Goal: Transaction & Acquisition: Obtain resource

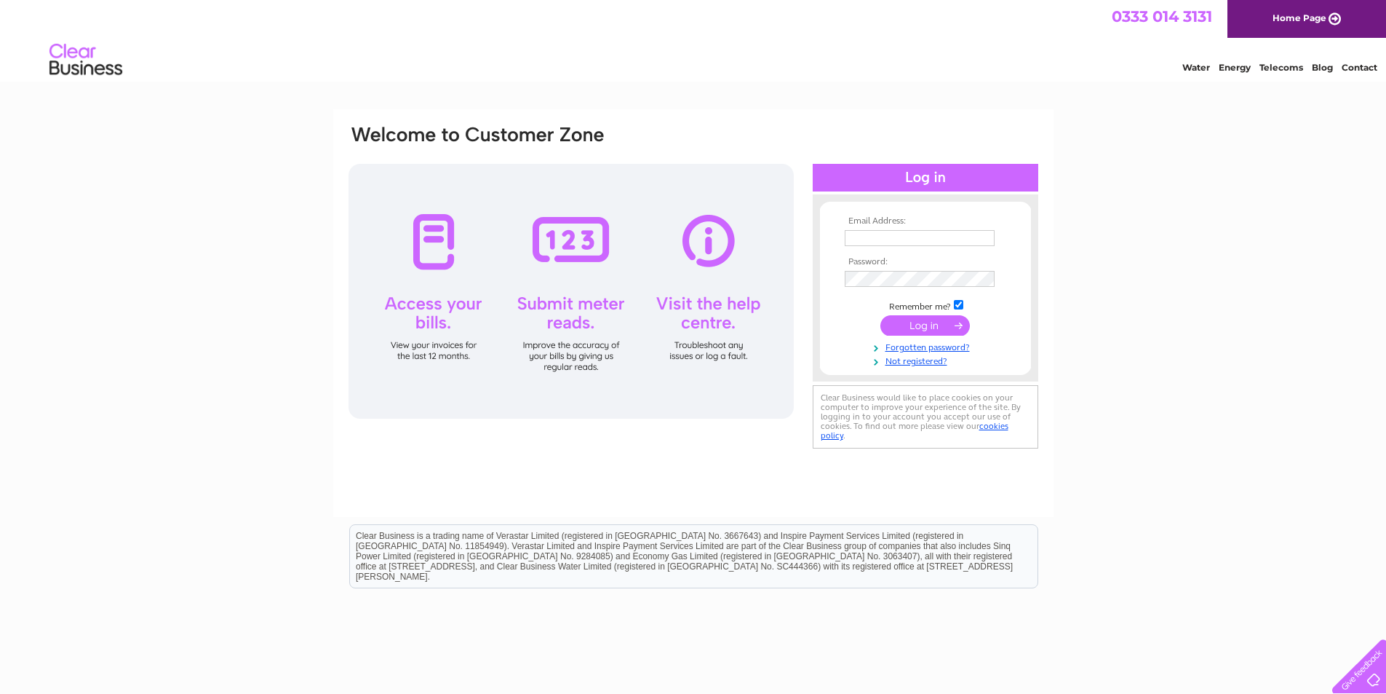
click at [910, 242] on input "text" at bounding box center [920, 238] width 150 height 16
click at [975, 210] on div "Email Address: Password:" at bounding box center [926, 288] width 226 height 159
click at [918, 237] on input "text" at bounding box center [920, 238] width 151 height 17
click at [822, 307] on form "Email Address: Password: Remember me?" at bounding box center [925, 292] width 211 height 152
click at [922, 362] on link "Not registered?" at bounding box center [927, 360] width 165 height 14
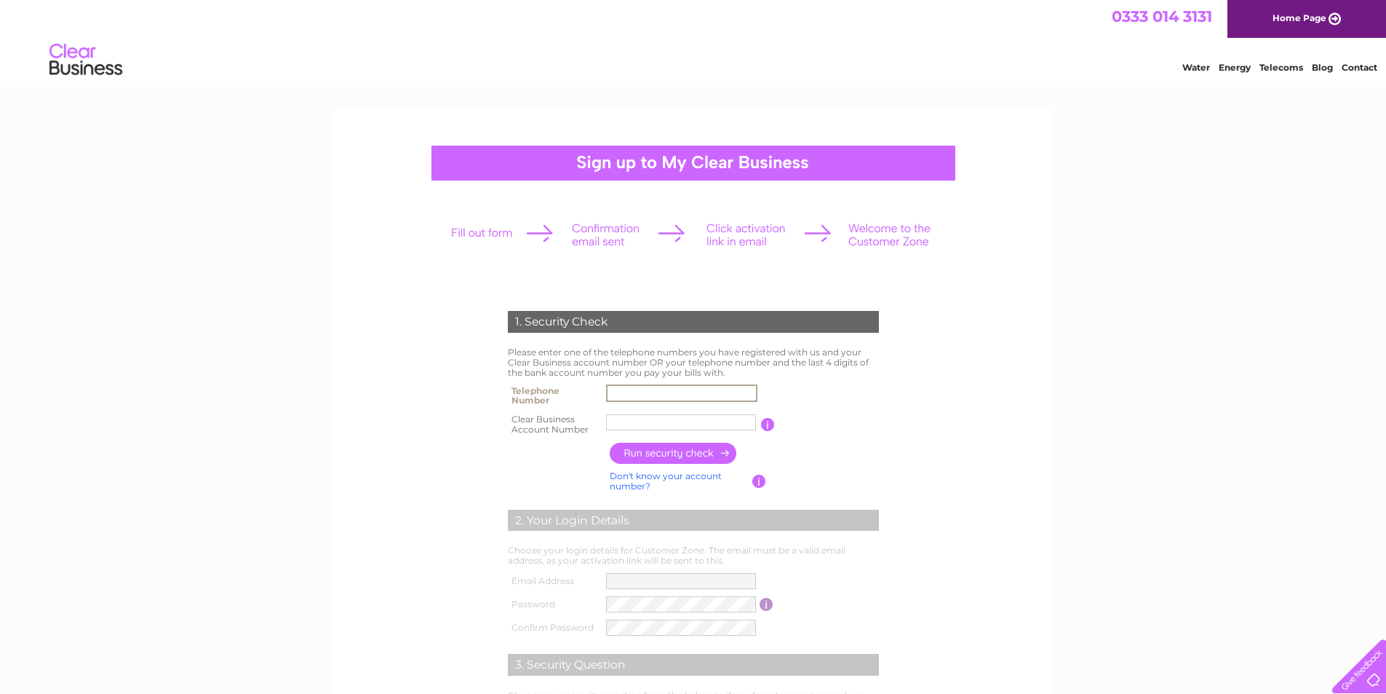
click at [656, 389] on input "text" at bounding box center [681, 392] width 151 height 17
type input "01282853005"
type input "344983"
click at [693, 450] on input "button" at bounding box center [674, 452] width 128 height 21
type input "**********"
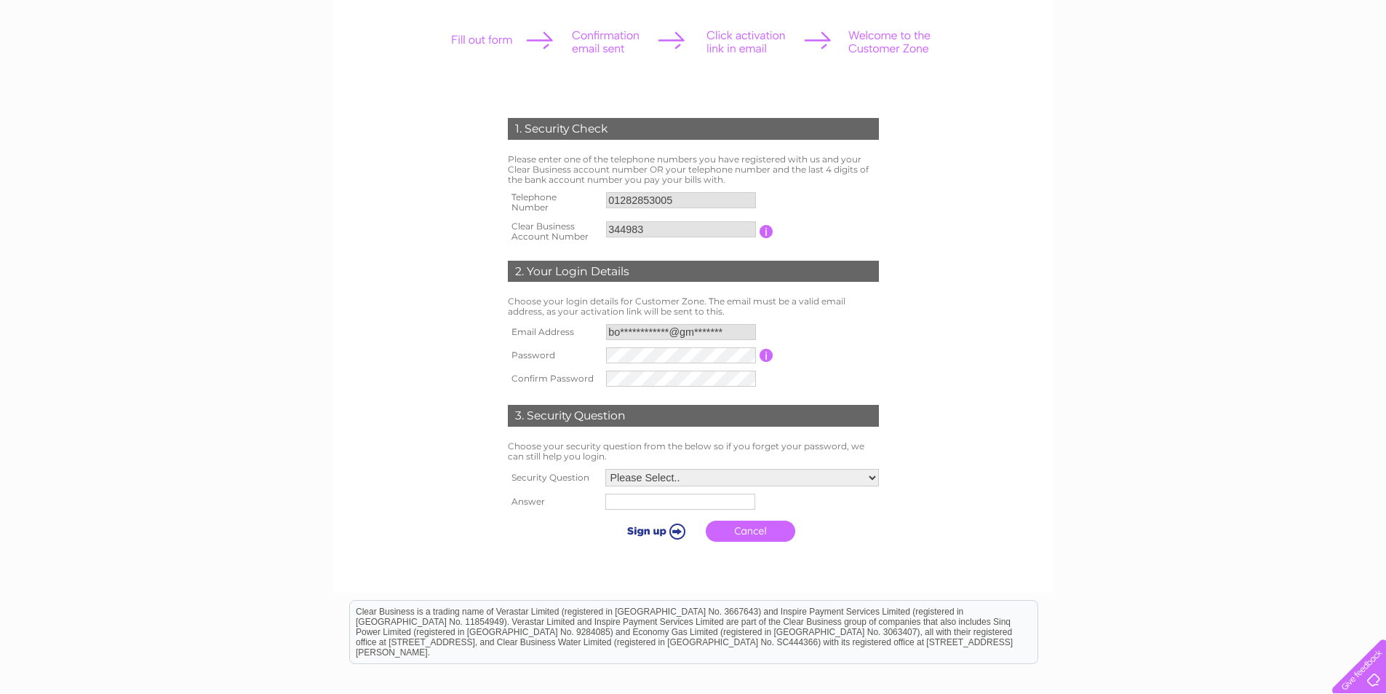
scroll to position [218, 0]
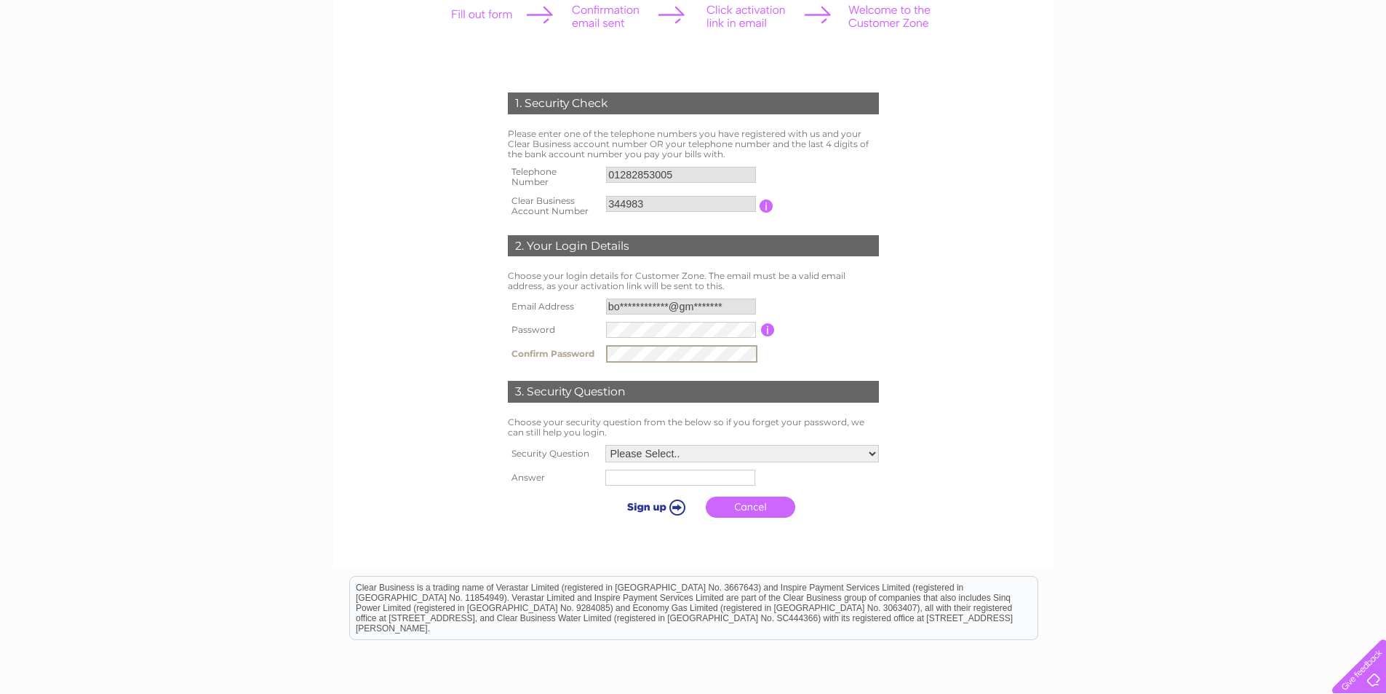
click at [769, 331] on input "button" at bounding box center [768, 329] width 14 height 13
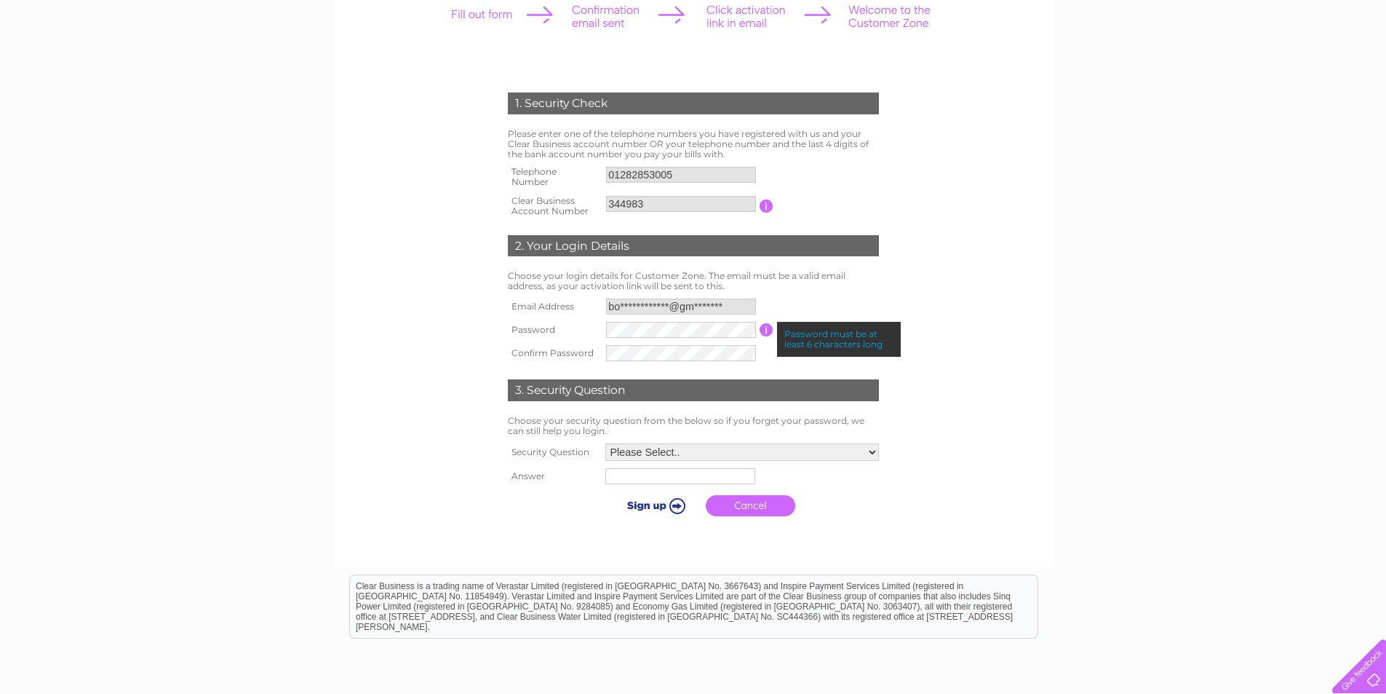
click at [766, 327] on input "button" at bounding box center [767, 329] width 14 height 13
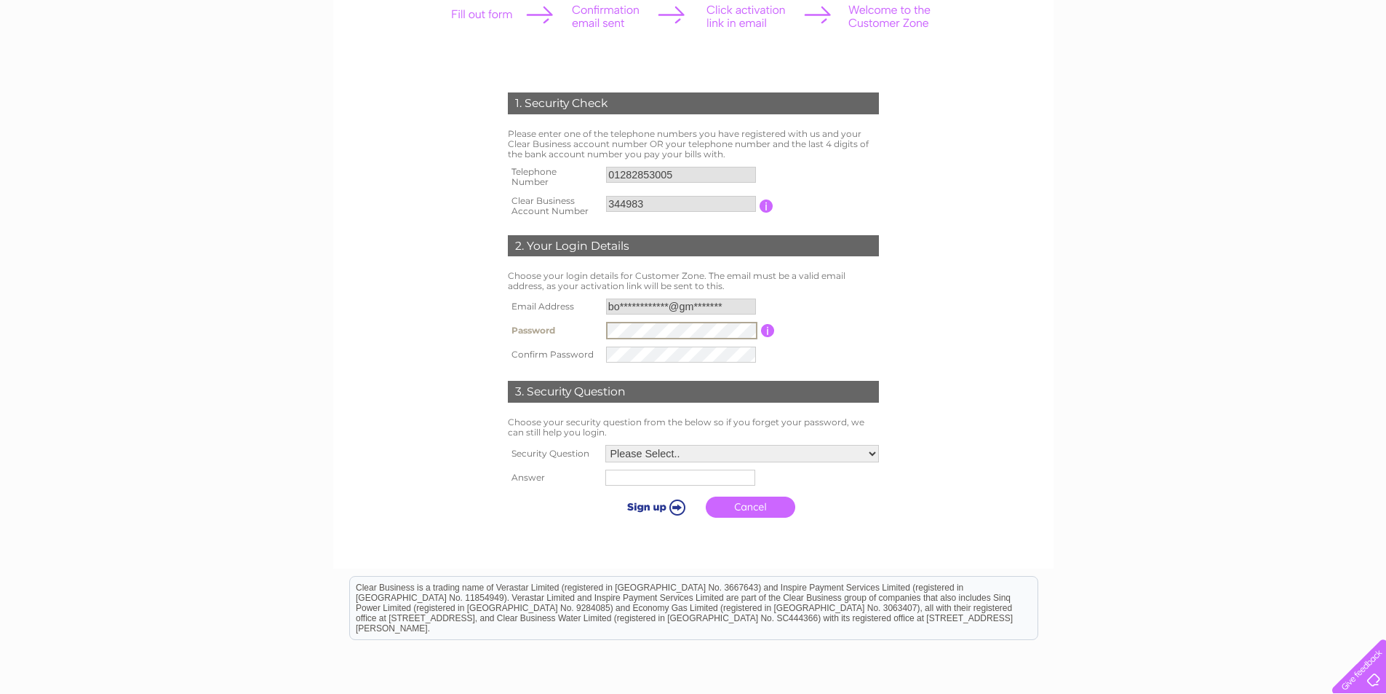
click at [734, 451] on select "Please Select.. In what town or city was your first job? In what town or city d…" at bounding box center [742, 453] width 274 height 17
select select "5"
click at [604, 444] on select "Please Select.. In what town or city was your first job? In what town or city d…" at bounding box center [741, 452] width 275 height 19
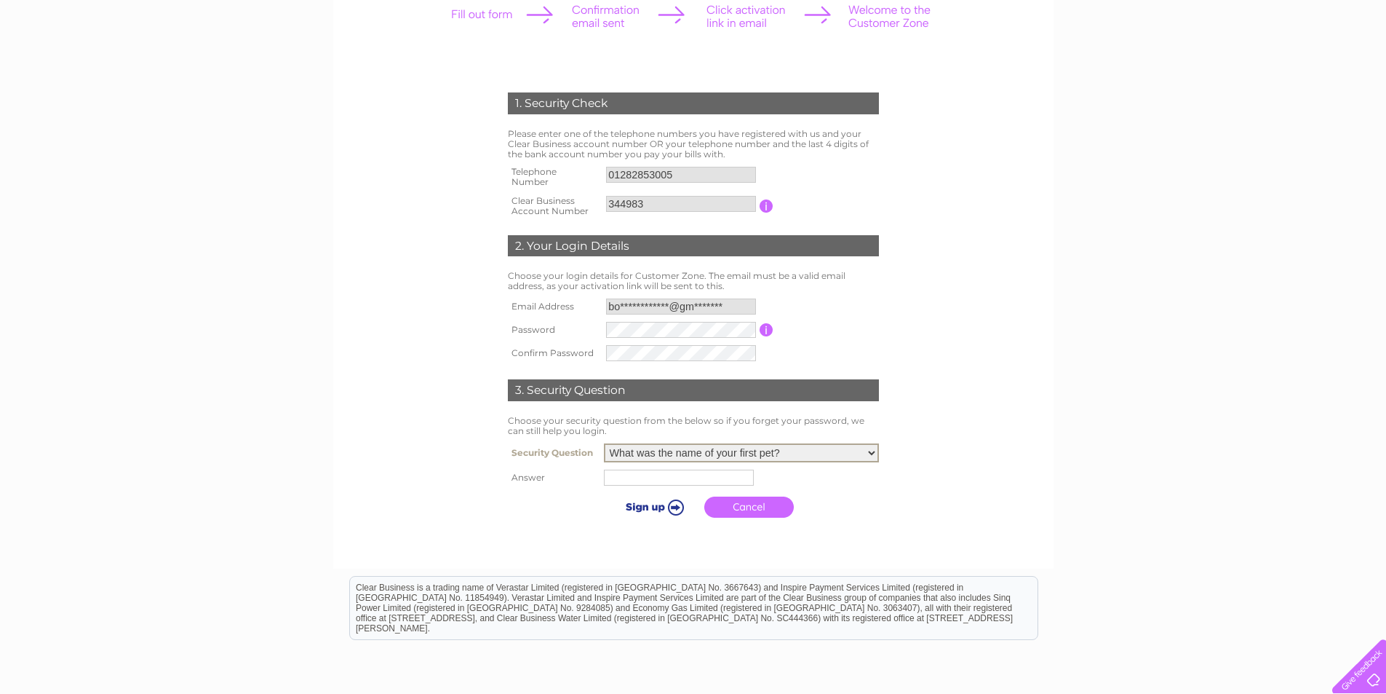
click at [646, 474] on input "text" at bounding box center [679, 477] width 150 height 16
type input "X"
type input "Zara"
click at [654, 504] on input "submit" at bounding box center [654, 506] width 90 height 20
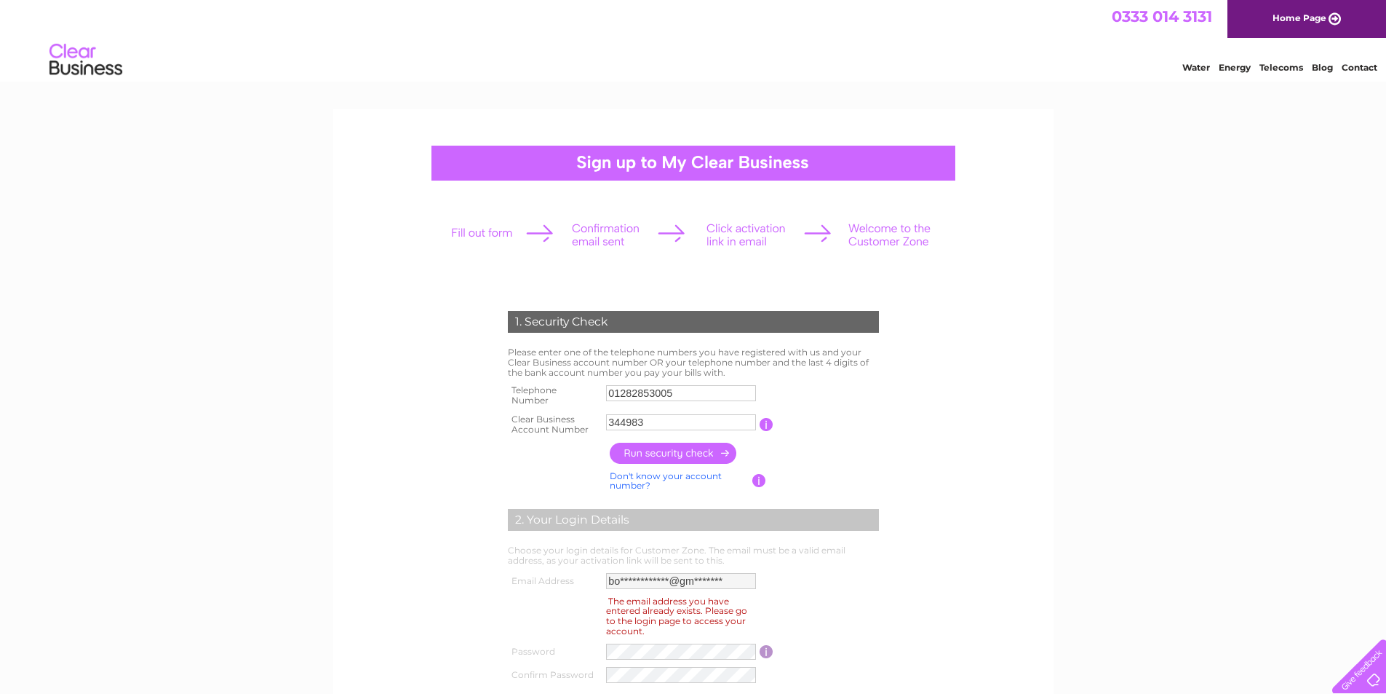
click at [1300, 10] on link "Home Page" at bounding box center [1307, 19] width 159 height 38
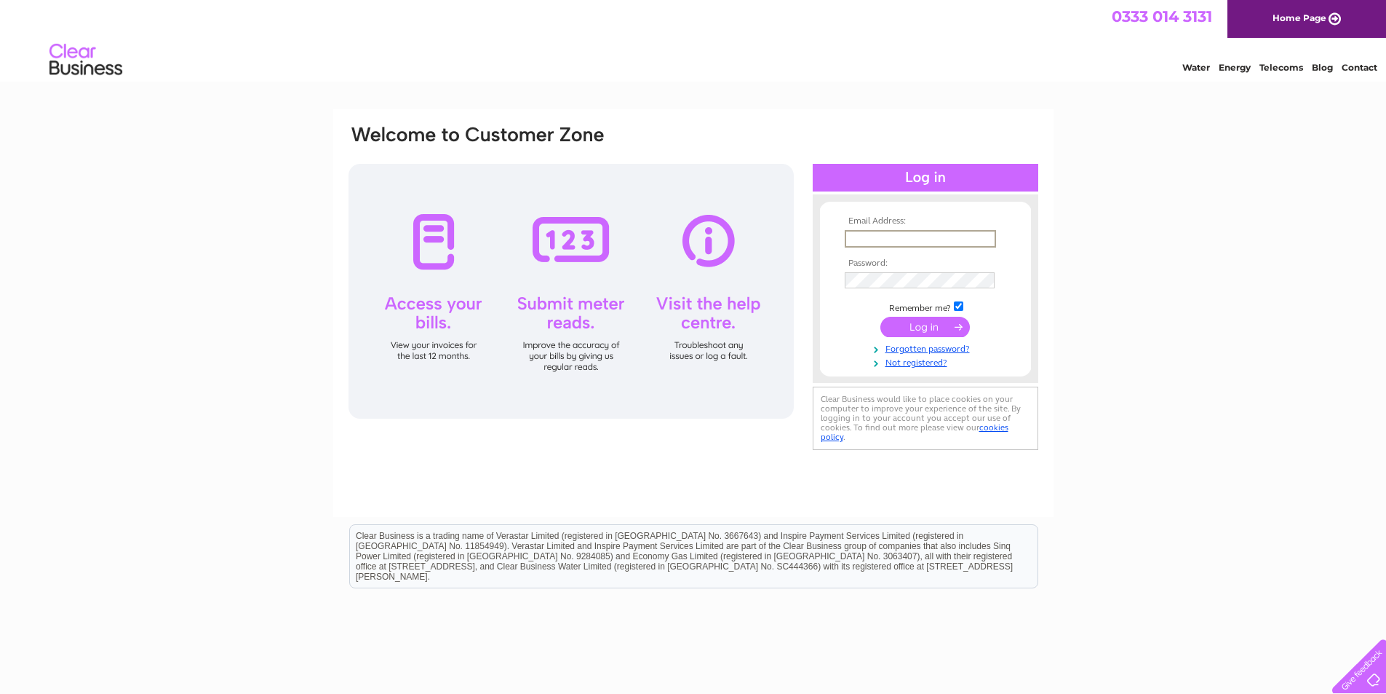
click at [894, 230] on input "text" at bounding box center [920, 238] width 151 height 17
type input "**********"
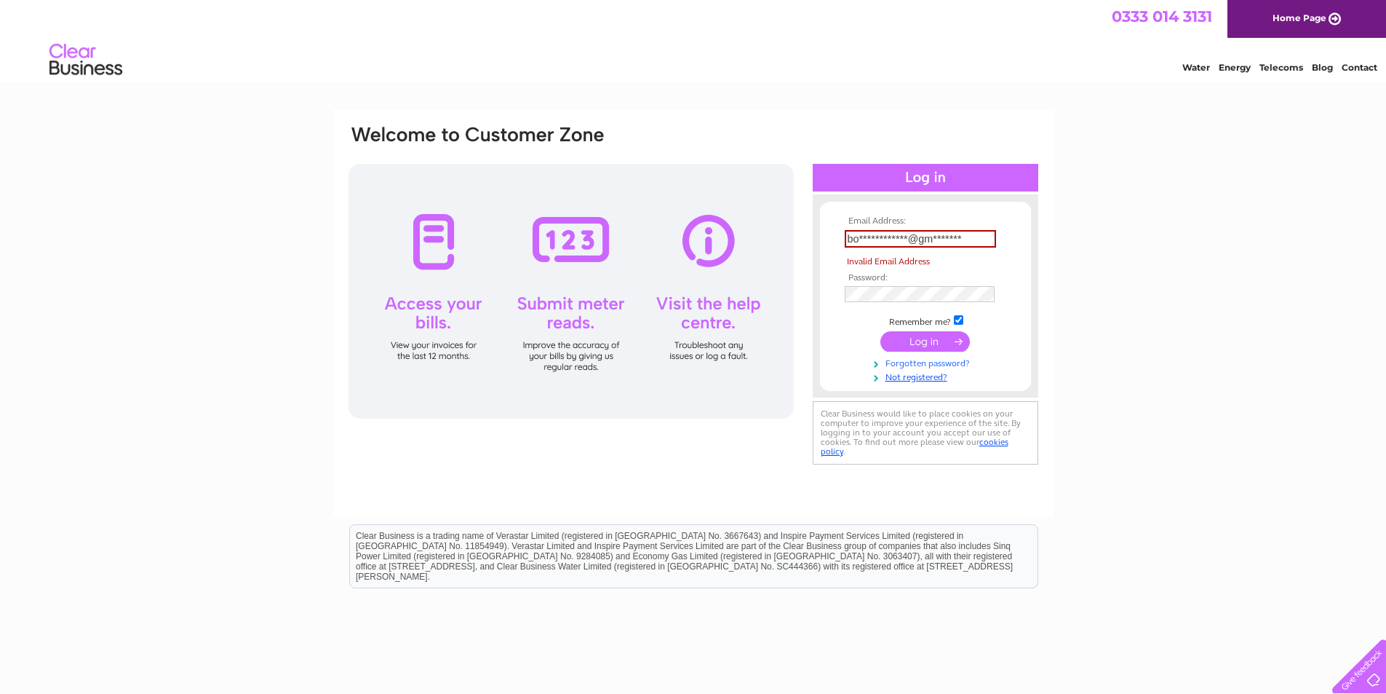
click at [939, 346] on tbody "**********" at bounding box center [925, 299] width 169 height 167
click at [935, 361] on link "Forgotten password?" at bounding box center [927, 362] width 165 height 14
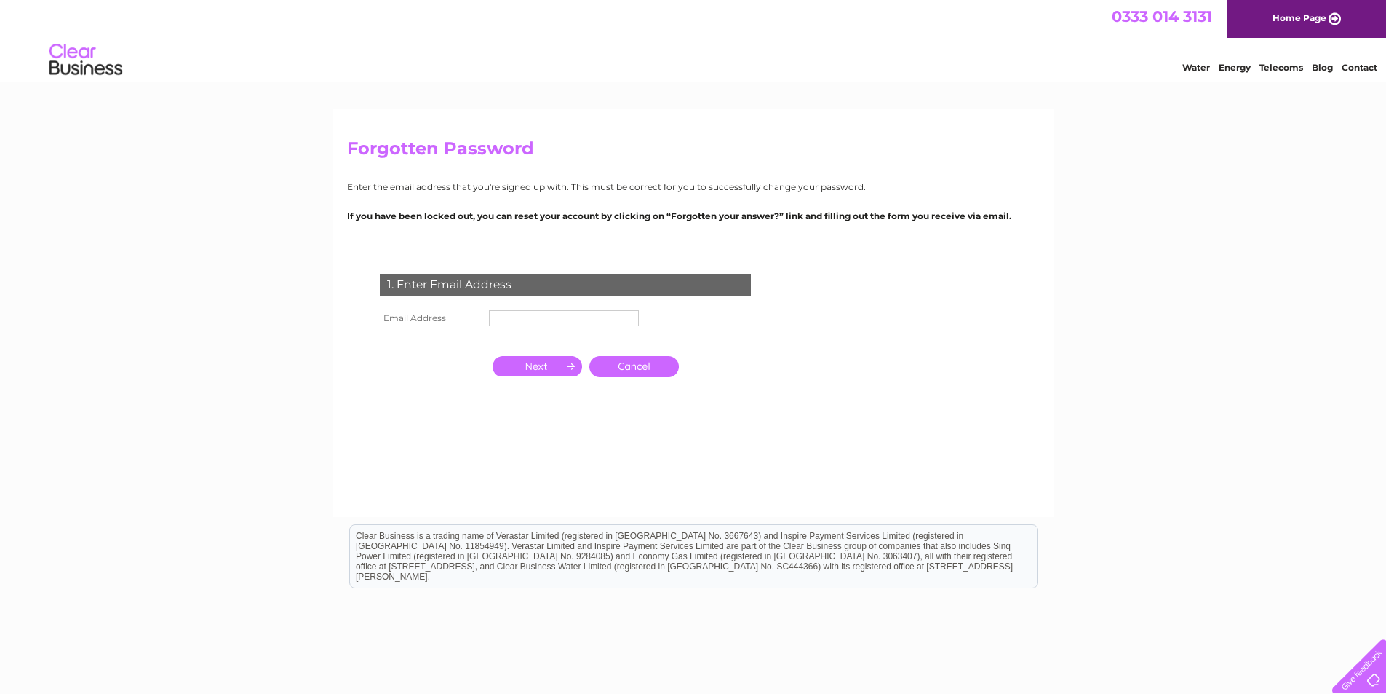
click at [539, 326] on td at bounding box center [563, 317] width 157 height 23
click at [541, 320] on input "text" at bounding box center [564, 318] width 151 height 17
type input "**********"
drag, startPoint x: 467, startPoint y: 321, endPoint x: 379, endPoint y: 330, distance: 88.5
click at [384, 328] on tr "**********" at bounding box center [510, 318] width 268 height 25
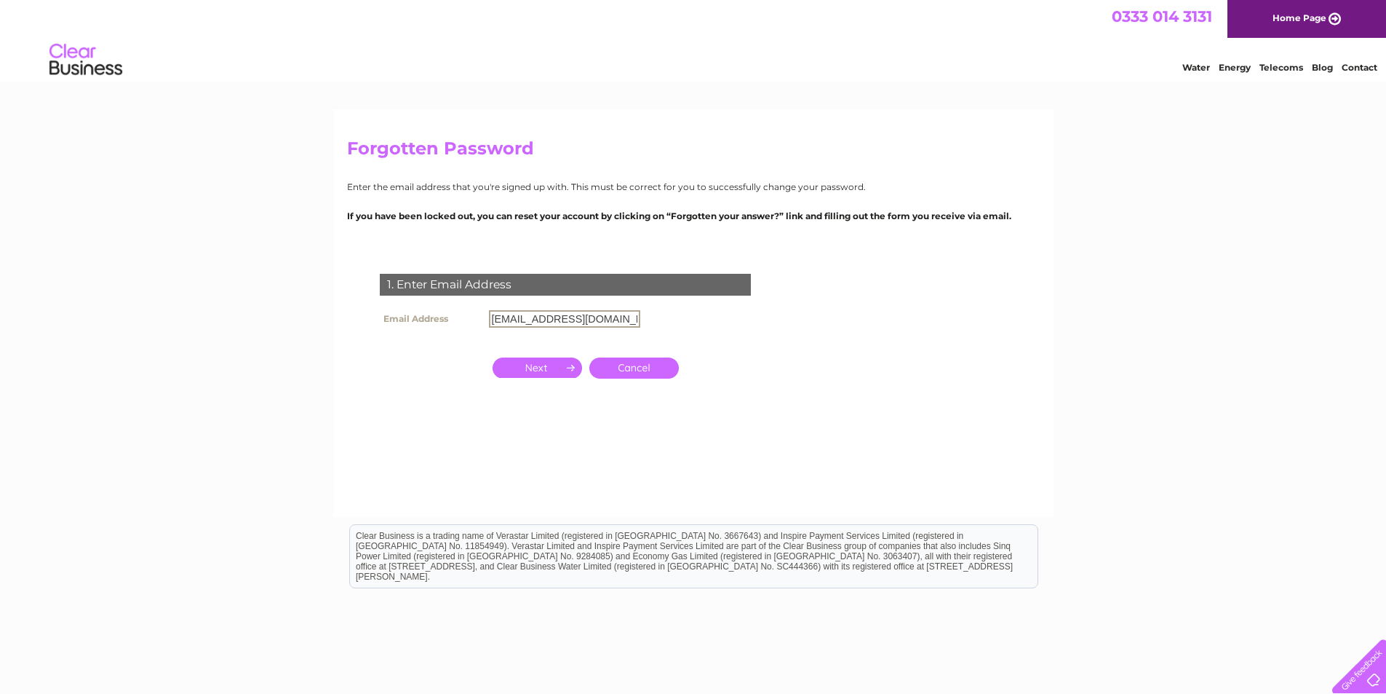
type input "[EMAIL_ADDRESS][DOMAIN_NAME]"
click at [539, 368] on input "button" at bounding box center [538, 366] width 90 height 20
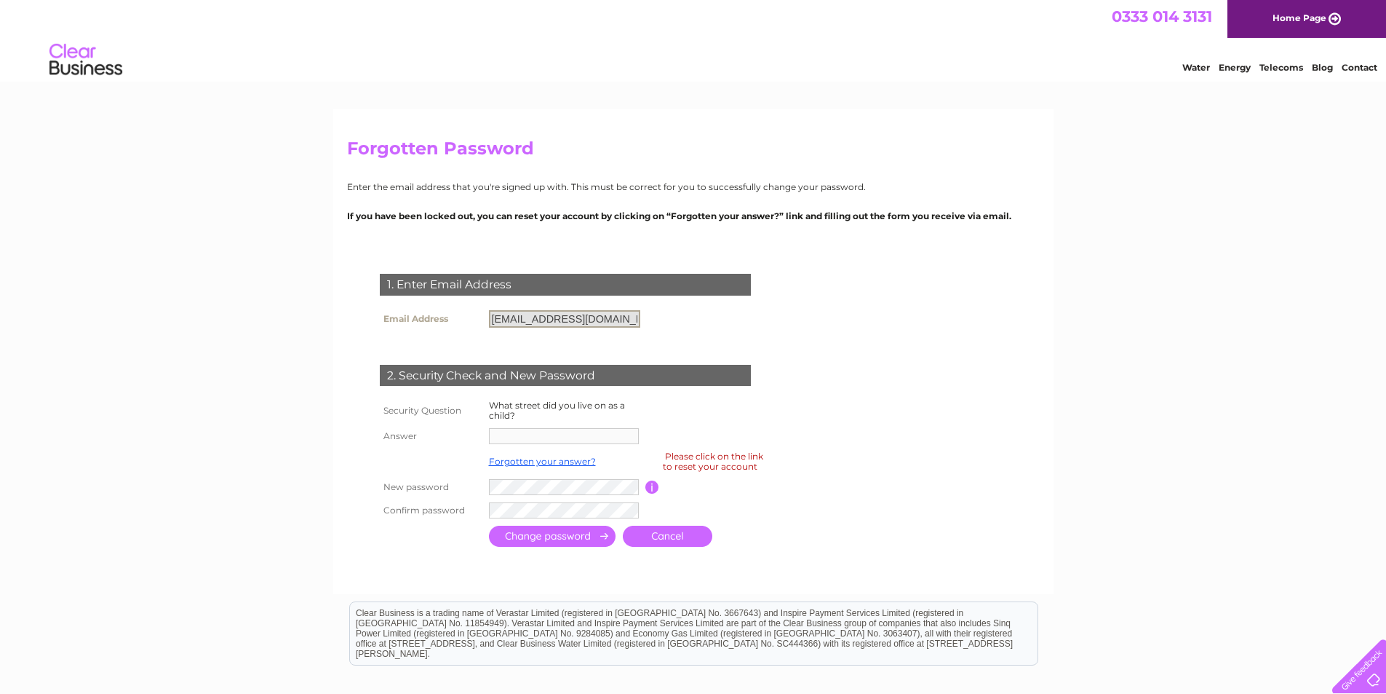
click at [635, 321] on input "[EMAIL_ADDRESS][DOMAIN_NAME]" at bounding box center [564, 318] width 151 height 17
click at [623, 319] on input "[EMAIL_ADDRESS][DOMAIN_NAME]" at bounding box center [564, 318] width 151 height 17
click at [597, 319] on input "[EMAIL_ADDRESS][DOMAIN_NAME]" at bounding box center [564, 318] width 151 height 17
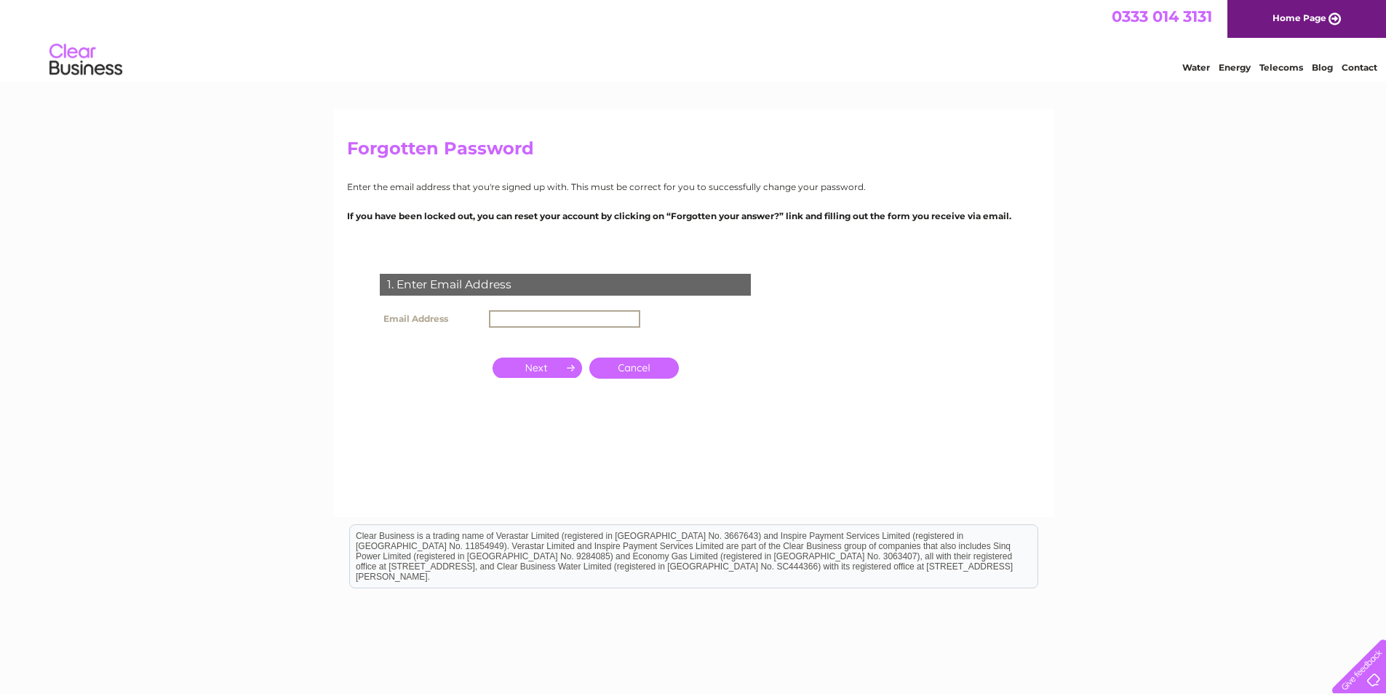
click at [562, 314] on input "text" at bounding box center [564, 318] width 151 height 17
type input "[EMAIL_ADDRESS][DOMAIN_NAME]"
click at [521, 359] on input "button" at bounding box center [538, 367] width 90 height 20
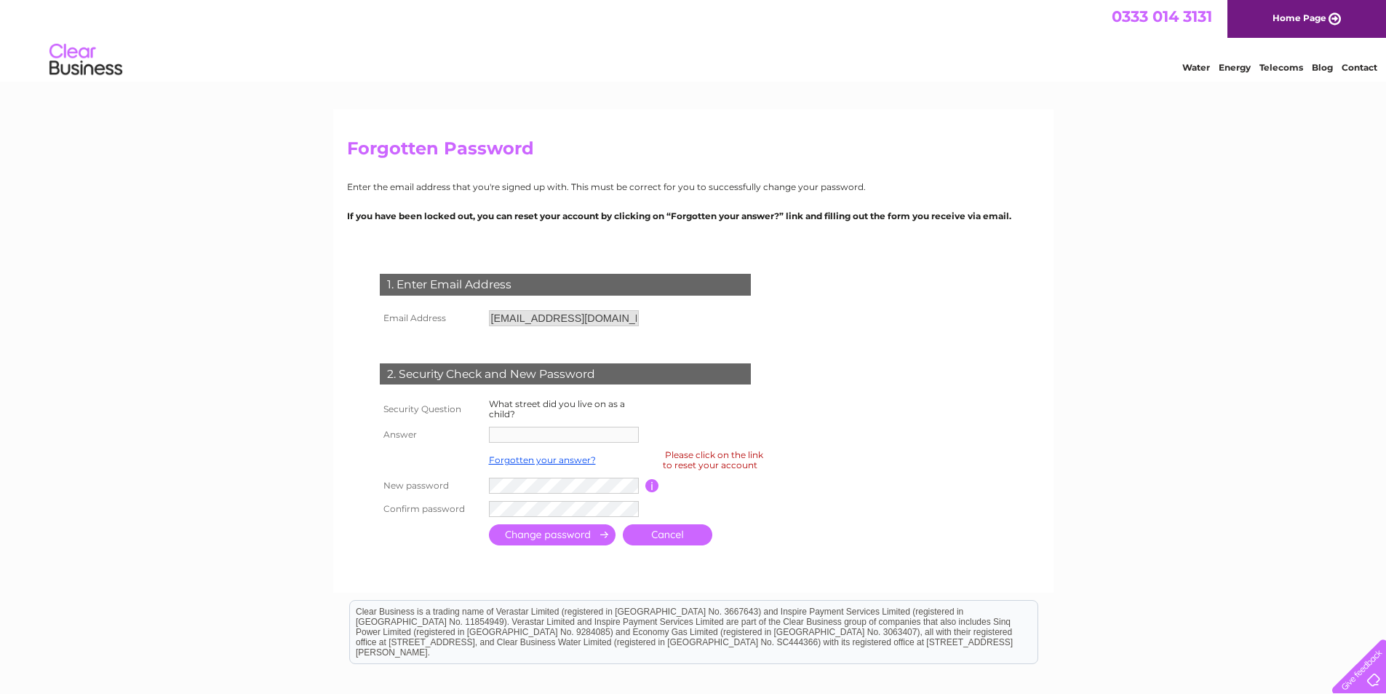
drag, startPoint x: 488, startPoint y: 434, endPoint x: 511, endPoint y: 429, distance: 23.8
click at [488, 432] on td at bounding box center [565, 434] width 160 height 23
click at [652, 484] on input "button" at bounding box center [653, 485] width 14 height 13
click at [1089, 419] on div "Forgotten Password Enter the email address that you're signed up with. This mus…" at bounding box center [693, 475] width 1386 height 732
click at [576, 456] on link "Forgotten your answer?" at bounding box center [542, 459] width 107 height 11
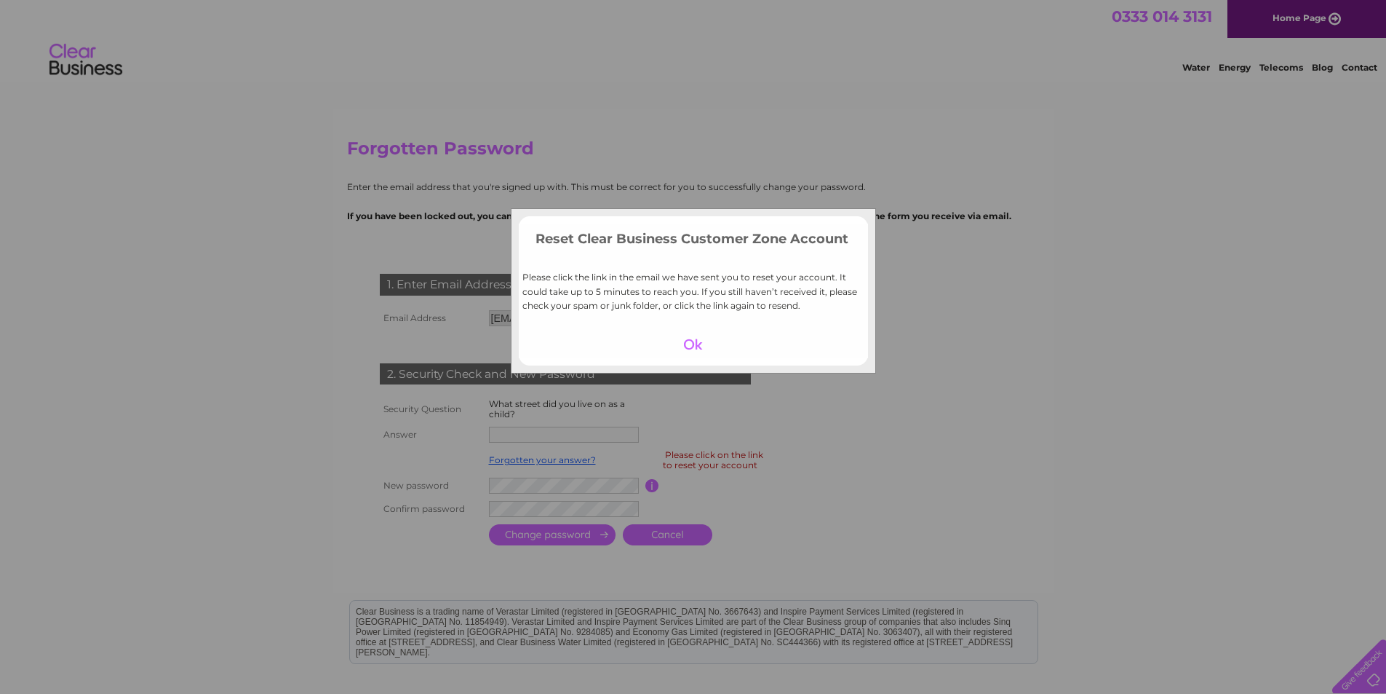
click at [692, 340] on div at bounding box center [693, 344] width 90 height 20
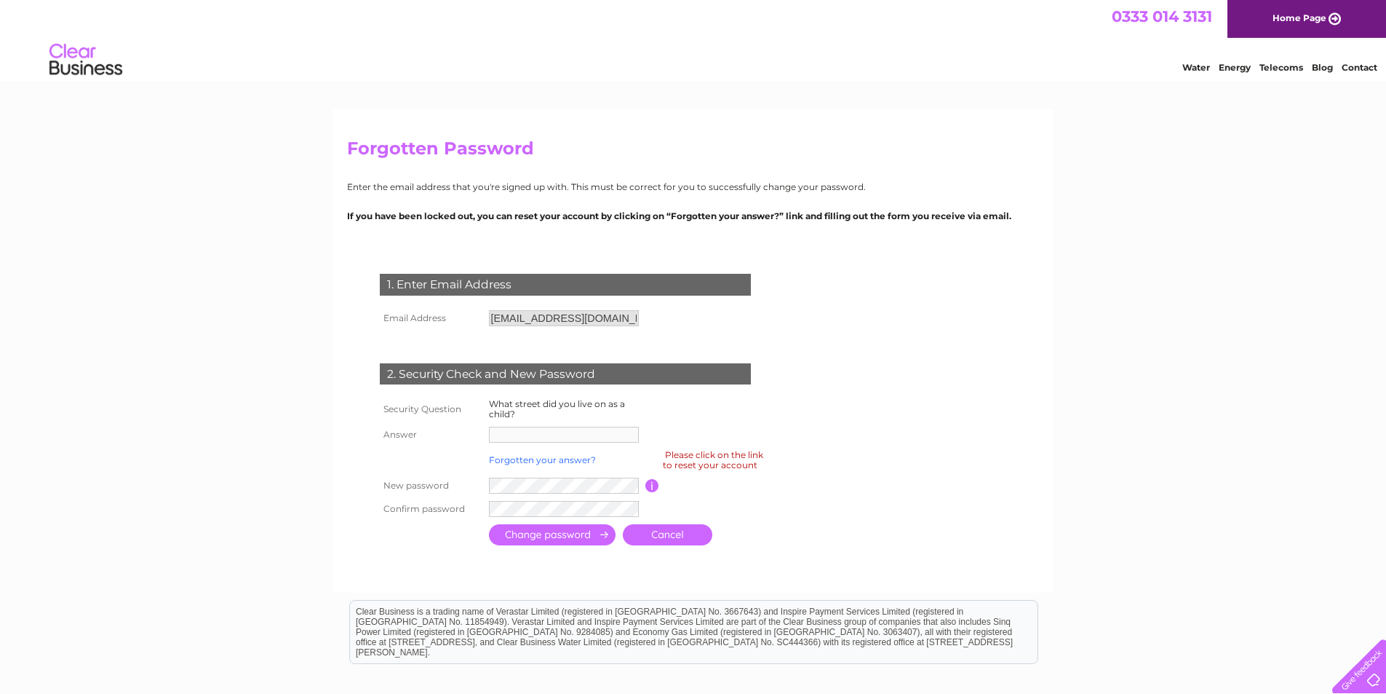
click at [527, 456] on link "Forgotten your answer?" at bounding box center [542, 459] width 107 height 11
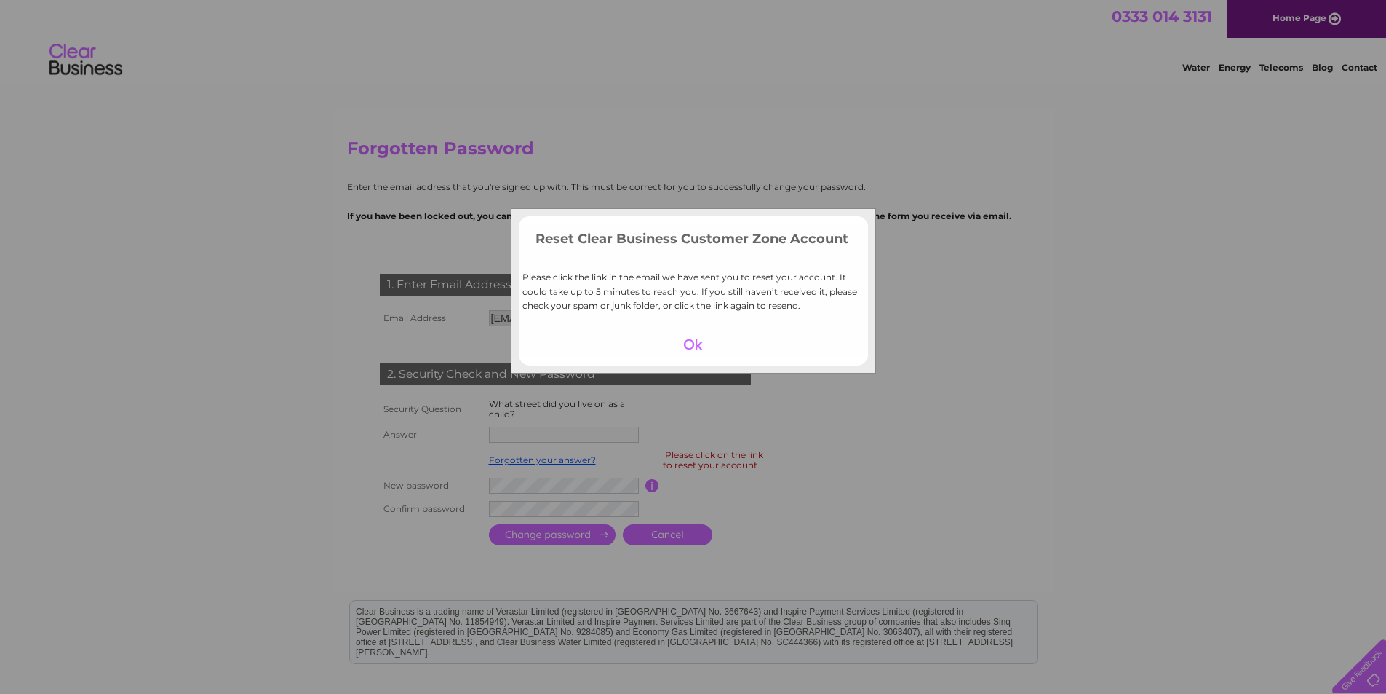
click at [700, 345] on div at bounding box center [693, 344] width 90 height 20
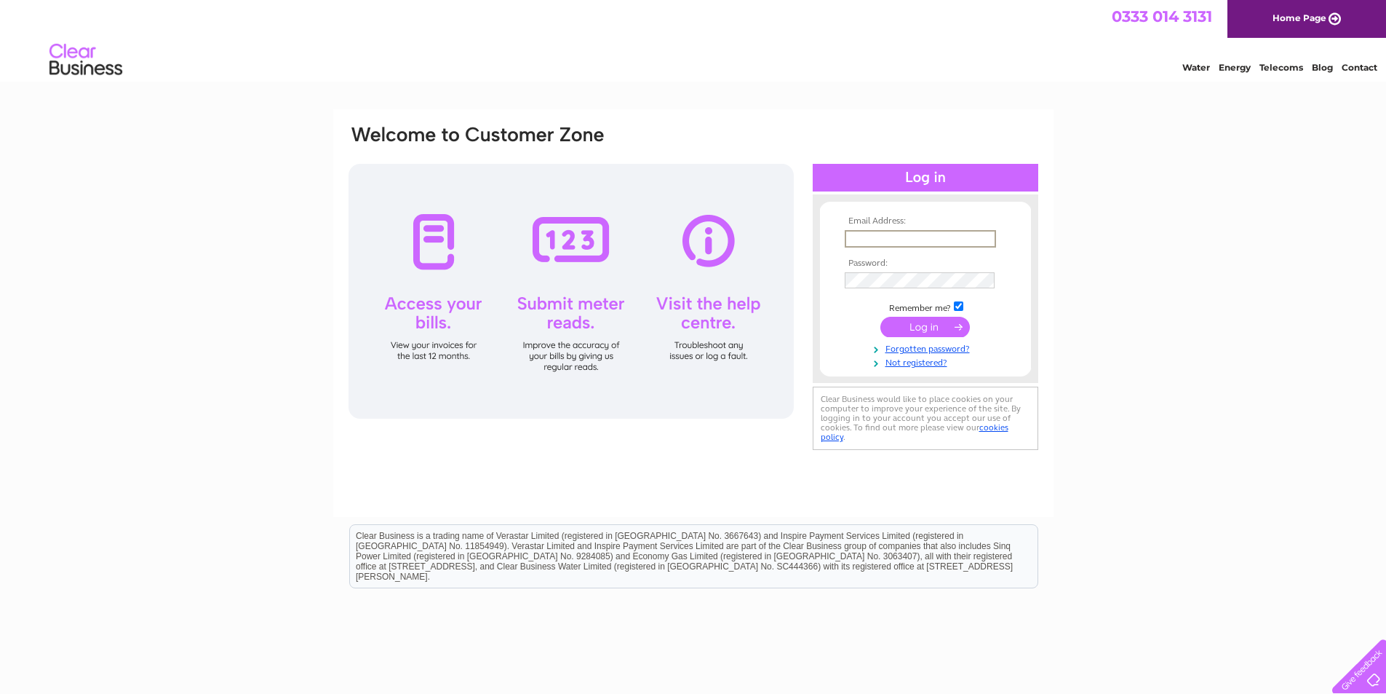
click at [873, 241] on input "text" at bounding box center [920, 238] width 151 height 17
type input "[EMAIL_ADDRESS][DOMAIN_NAME]"
click at [958, 303] on input "checkbox" at bounding box center [958, 305] width 9 height 9
checkbox input "false"
click at [942, 322] on input "submit" at bounding box center [926, 325] width 90 height 20
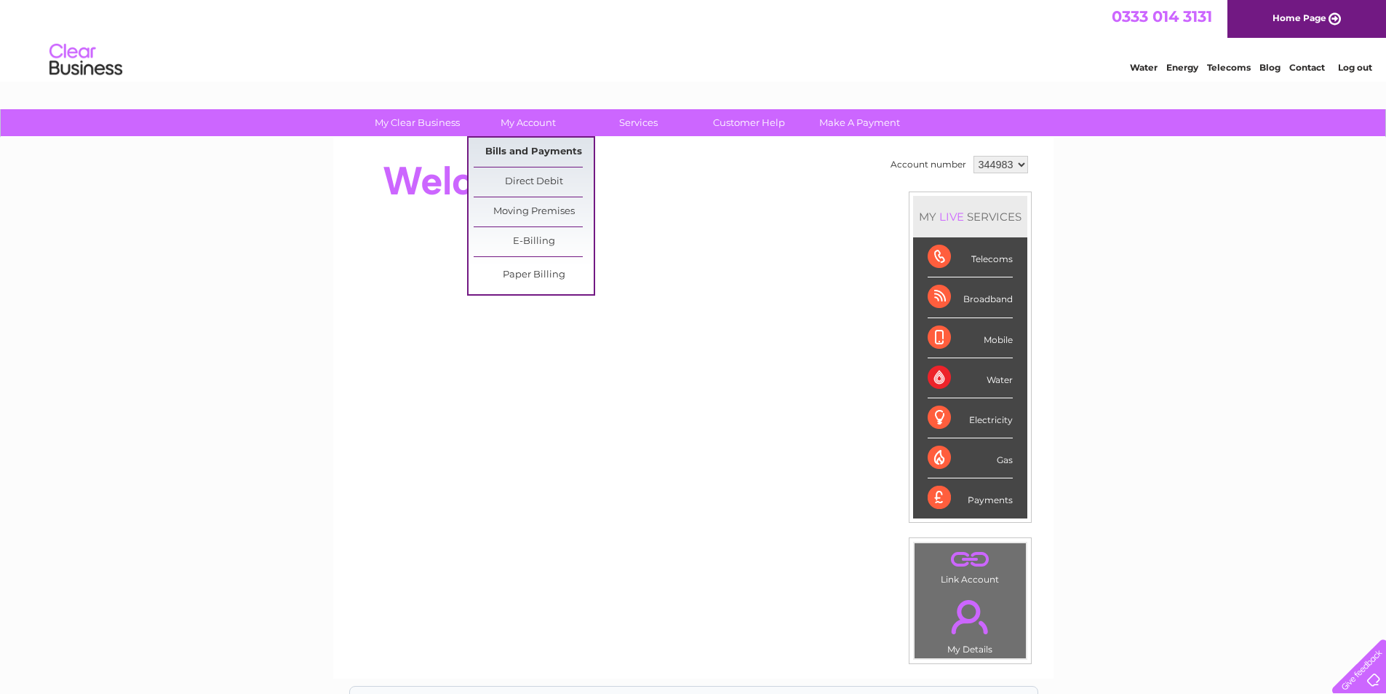
click at [524, 146] on link "Bills and Payments" at bounding box center [534, 152] width 120 height 29
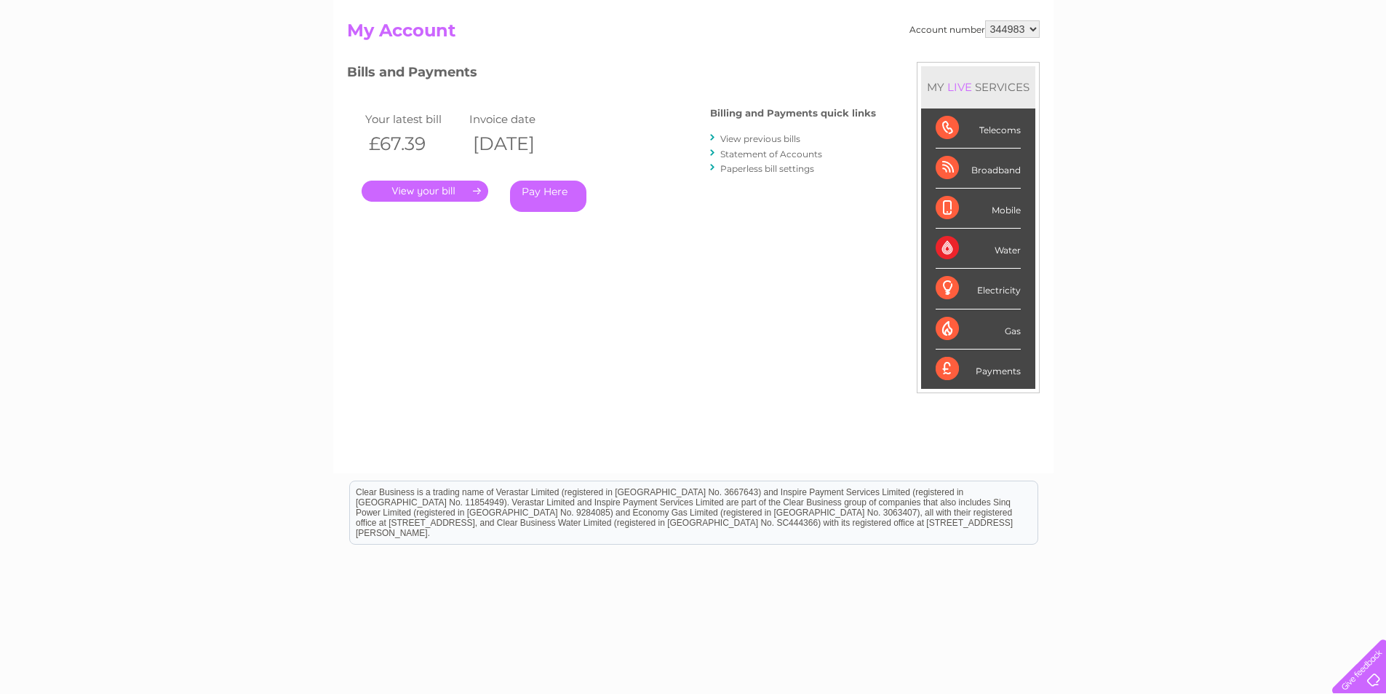
scroll to position [186, 0]
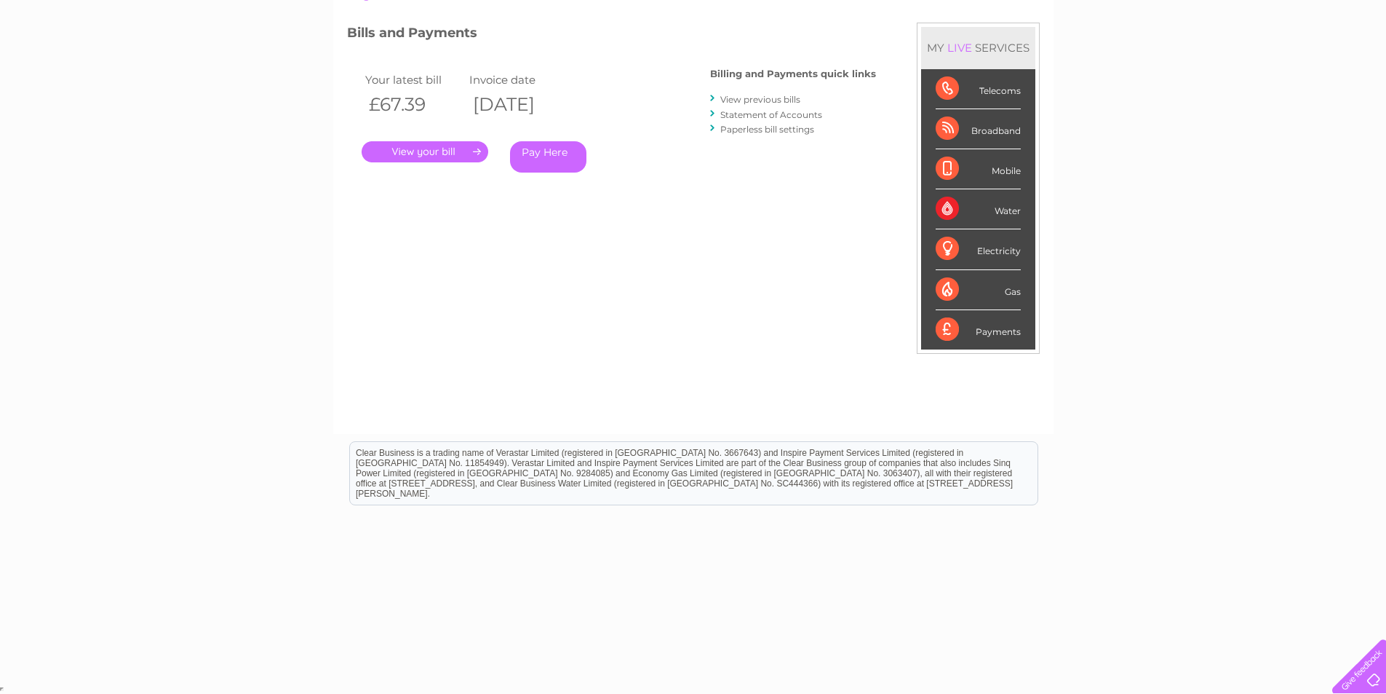
click at [445, 153] on link "." at bounding box center [425, 151] width 127 height 21
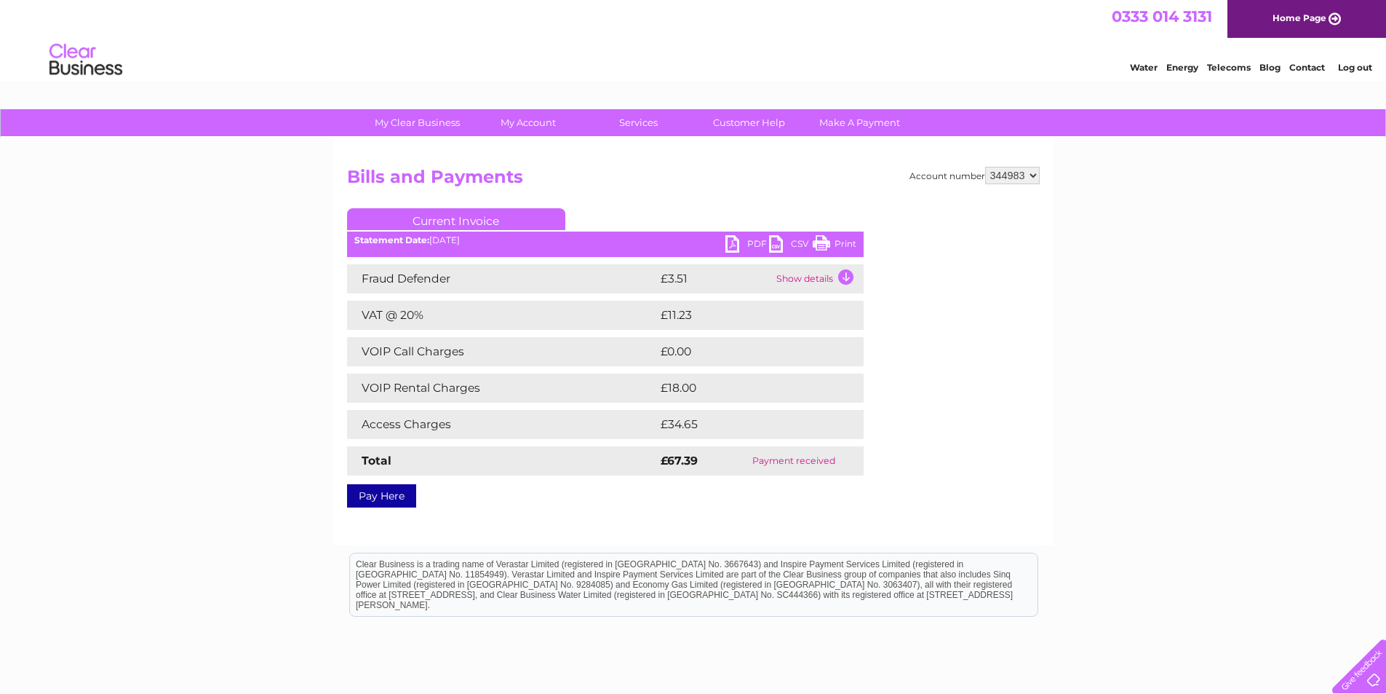
click at [1032, 176] on select "344983" at bounding box center [1012, 175] width 55 height 17
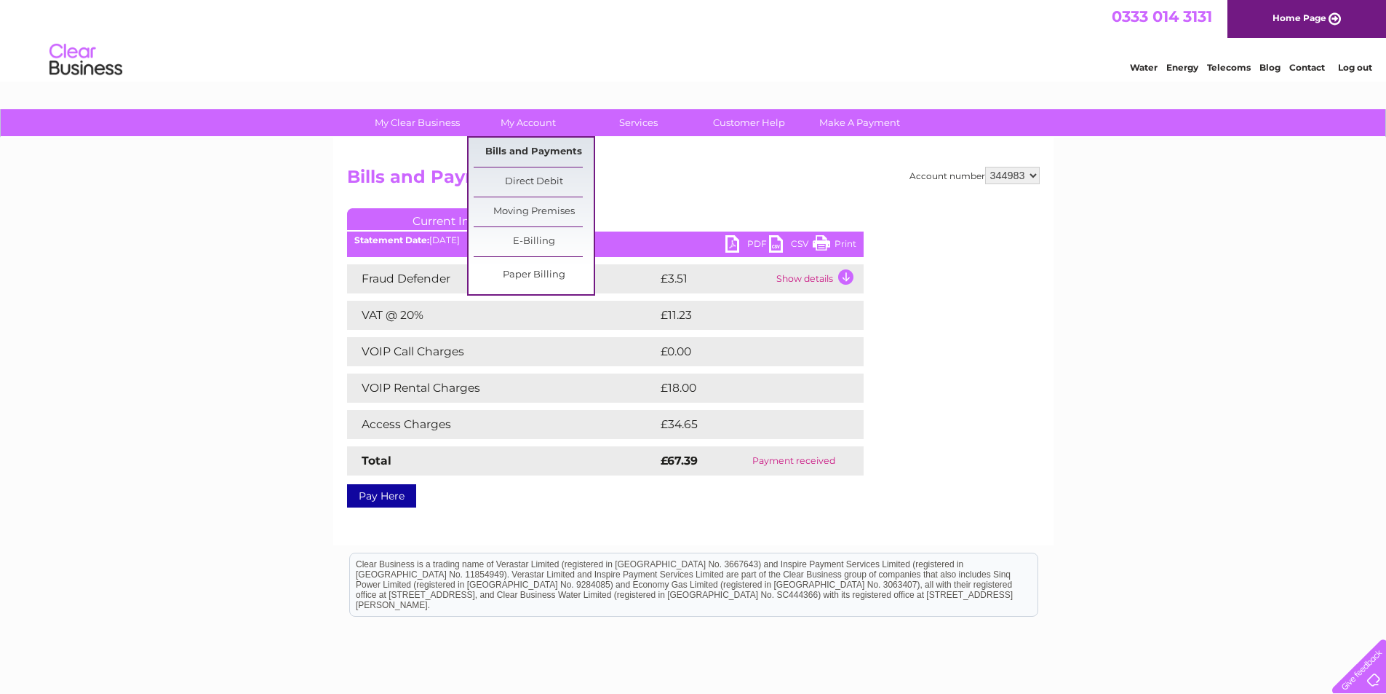
click at [531, 145] on link "Bills and Payments" at bounding box center [534, 152] width 120 height 29
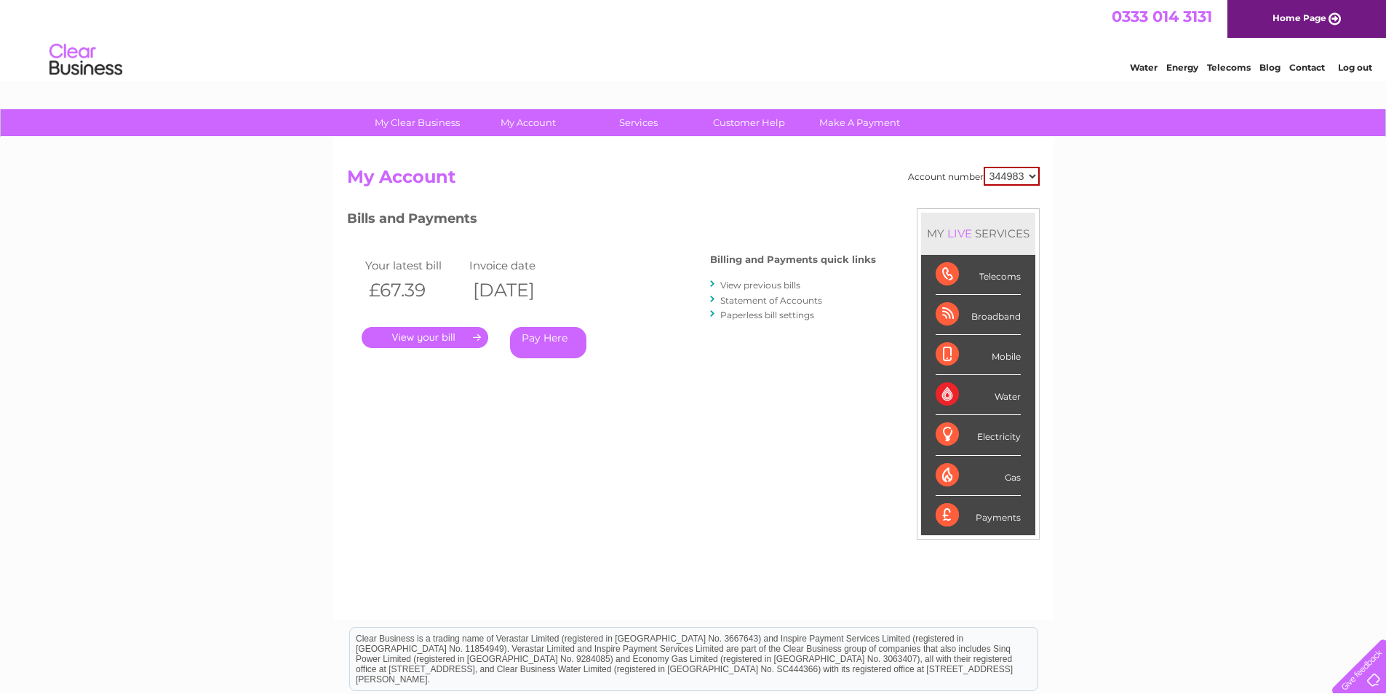
click at [766, 282] on link "View previous bills" at bounding box center [760, 284] width 80 height 11
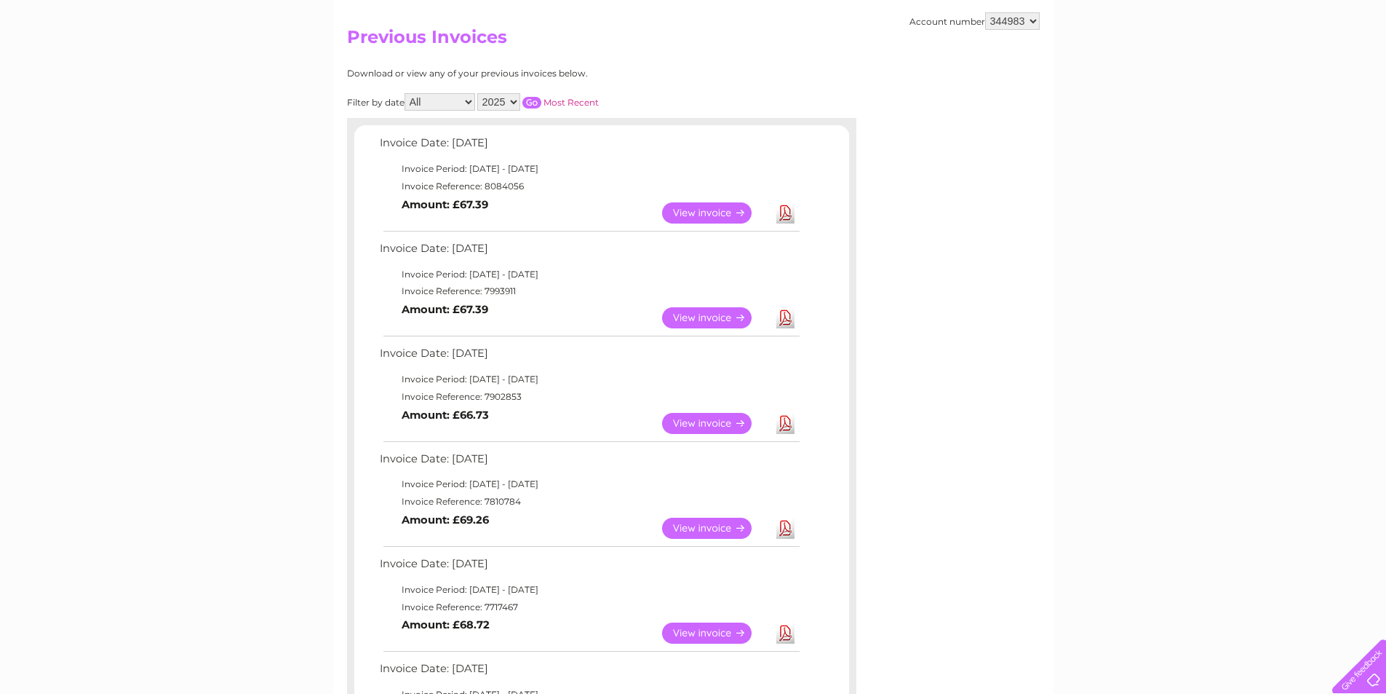
scroll to position [73, 0]
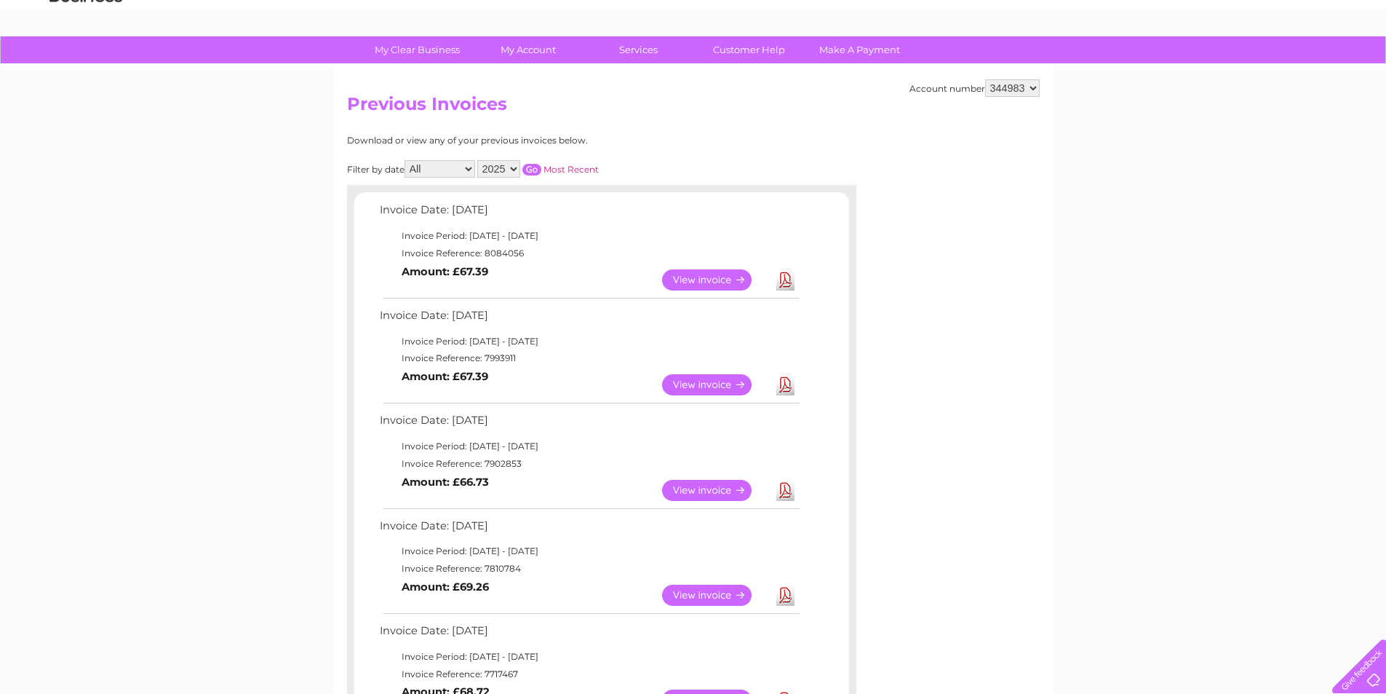
click at [725, 278] on link "View" at bounding box center [715, 279] width 107 height 21
click at [783, 282] on link "Download" at bounding box center [786, 279] width 18 height 21
click at [782, 389] on link "Download" at bounding box center [786, 384] width 18 height 21
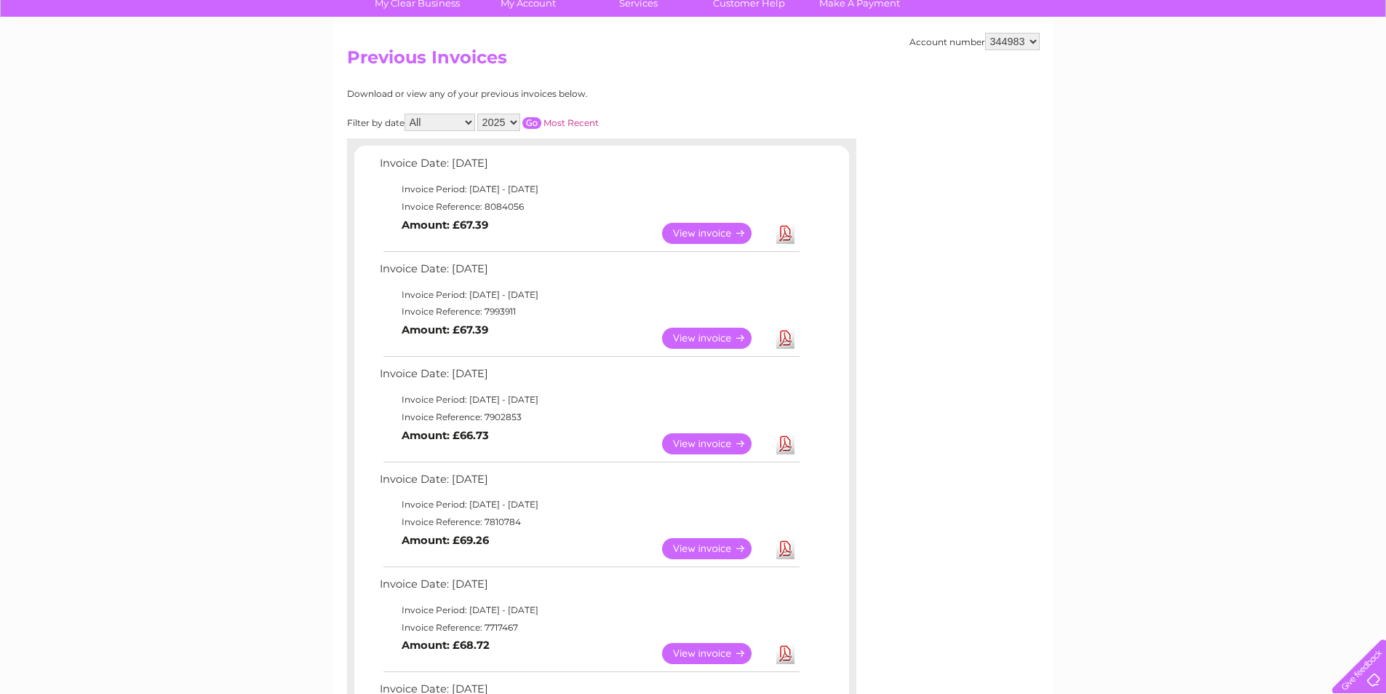
scroll to position [146, 0]
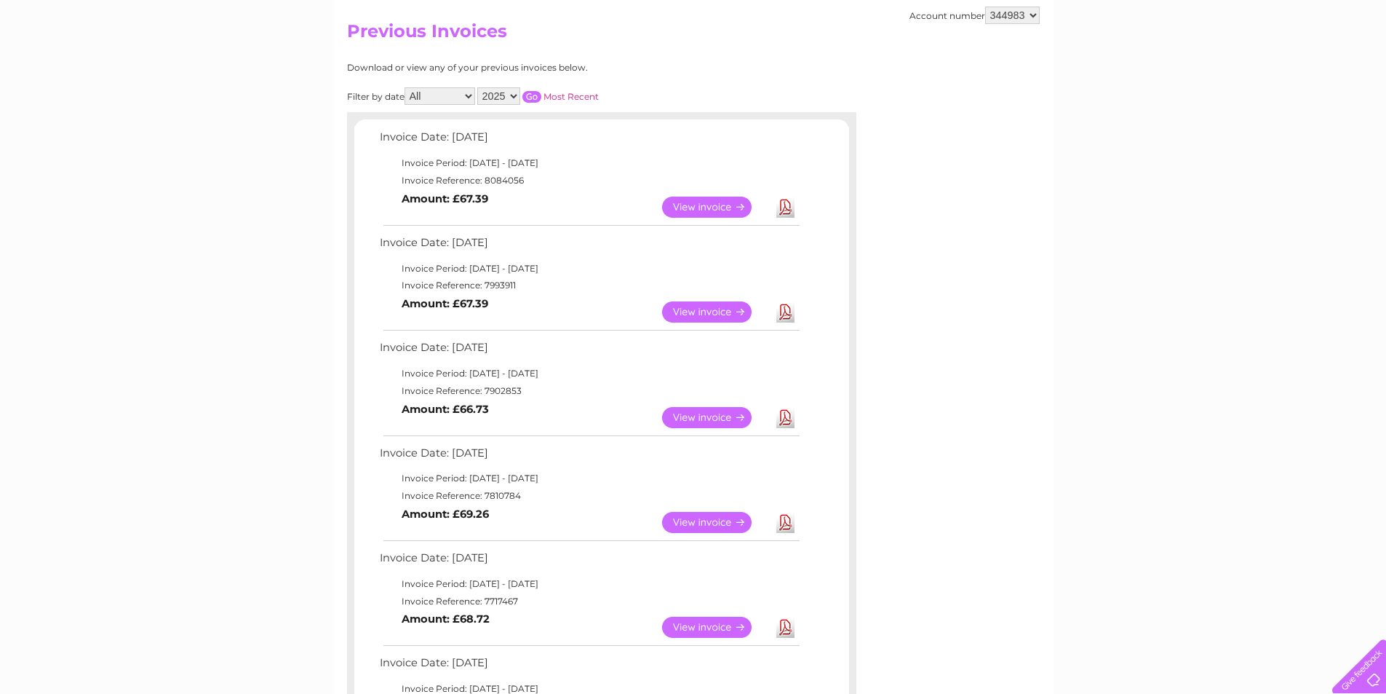
click at [790, 418] on link "Download" at bounding box center [786, 417] width 18 height 21
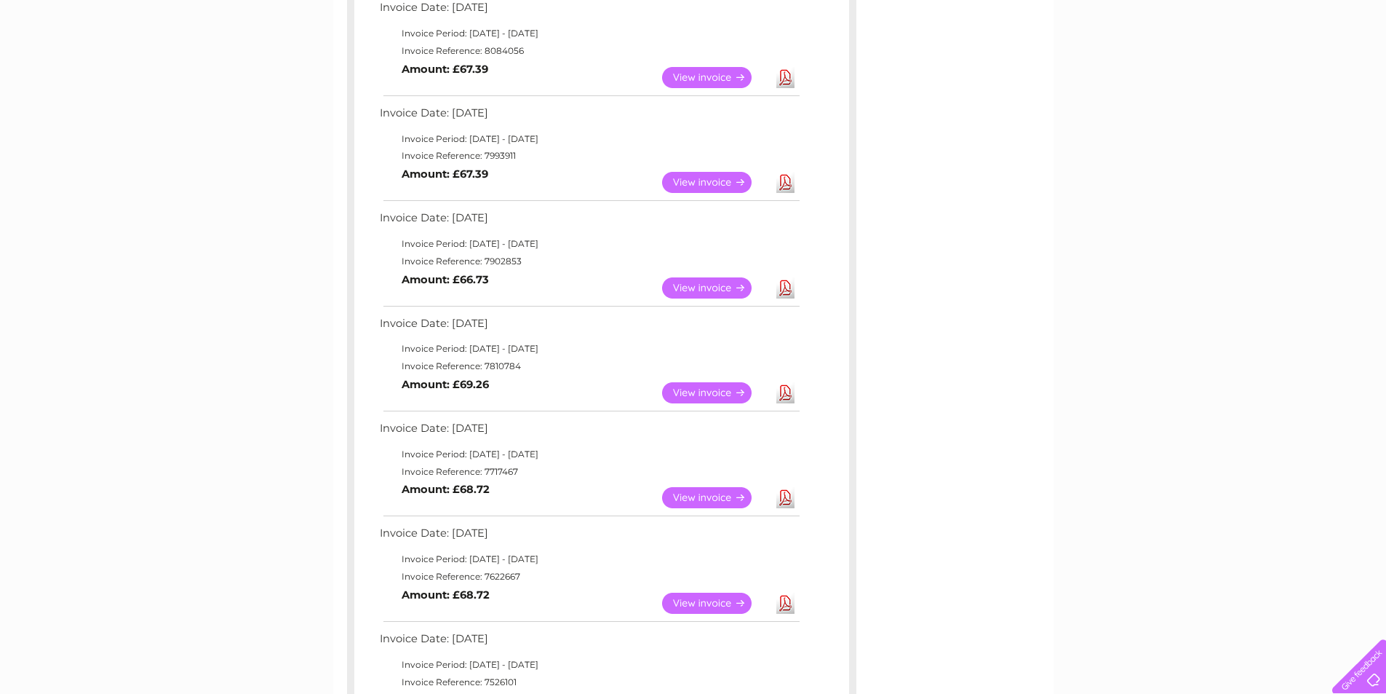
scroll to position [291, 0]
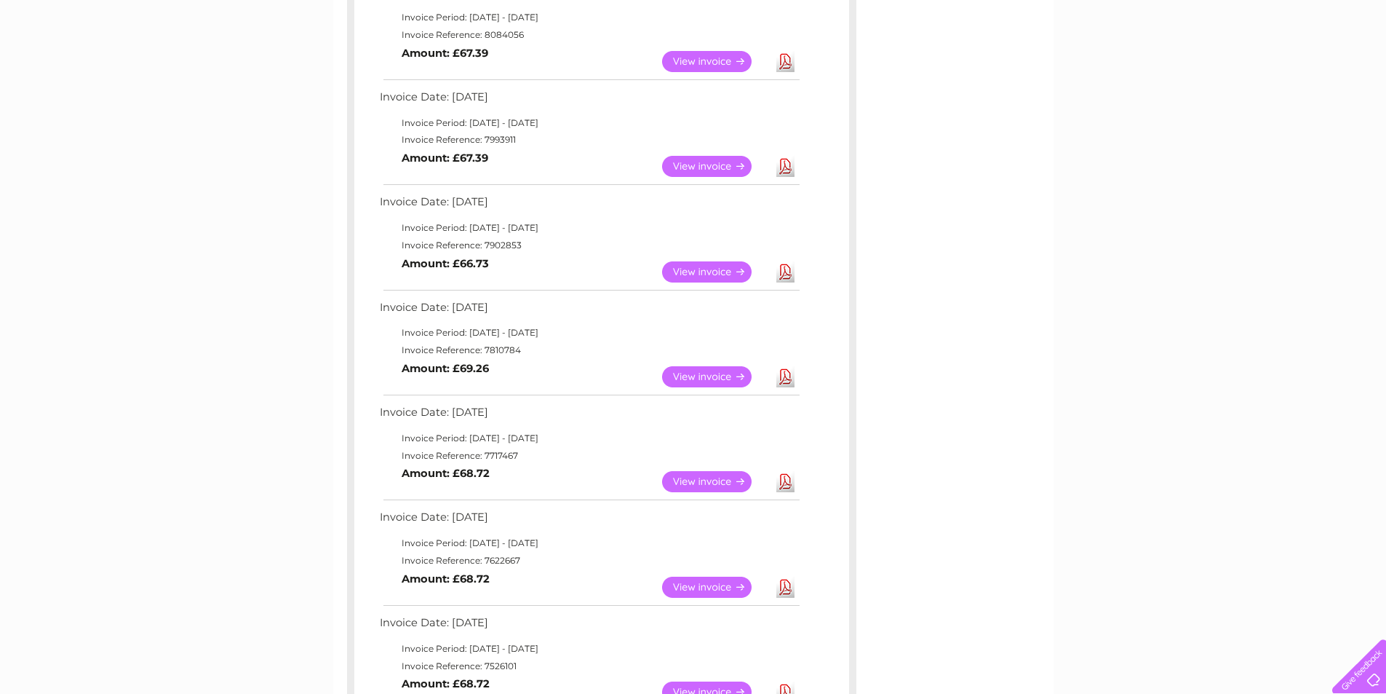
click at [785, 378] on link "Download" at bounding box center [786, 376] width 18 height 21
click at [787, 479] on link "Download" at bounding box center [786, 481] width 18 height 21
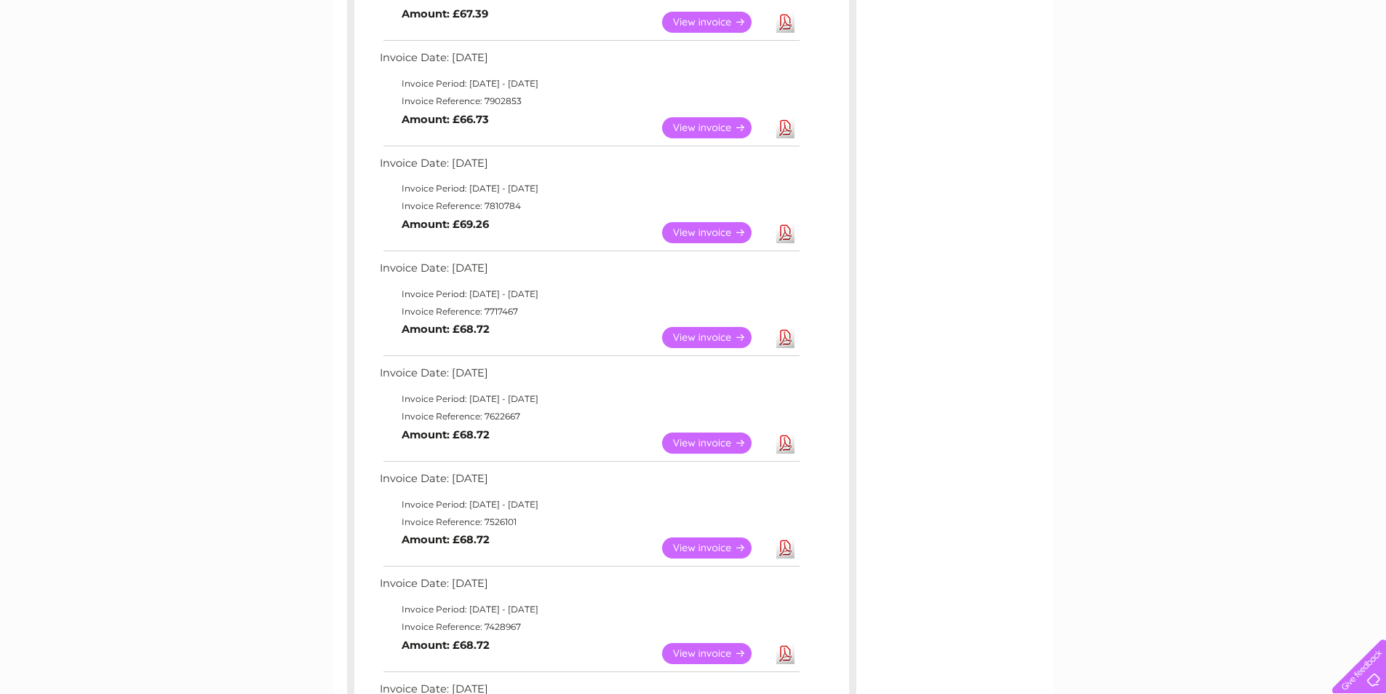
scroll to position [437, 0]
click at [791, 435] on link "Download" at bounding box center [786, 441] width 18 height 21
click at [781, 546] on link "Download" at bounding box center [786, 546] width 18 height 21
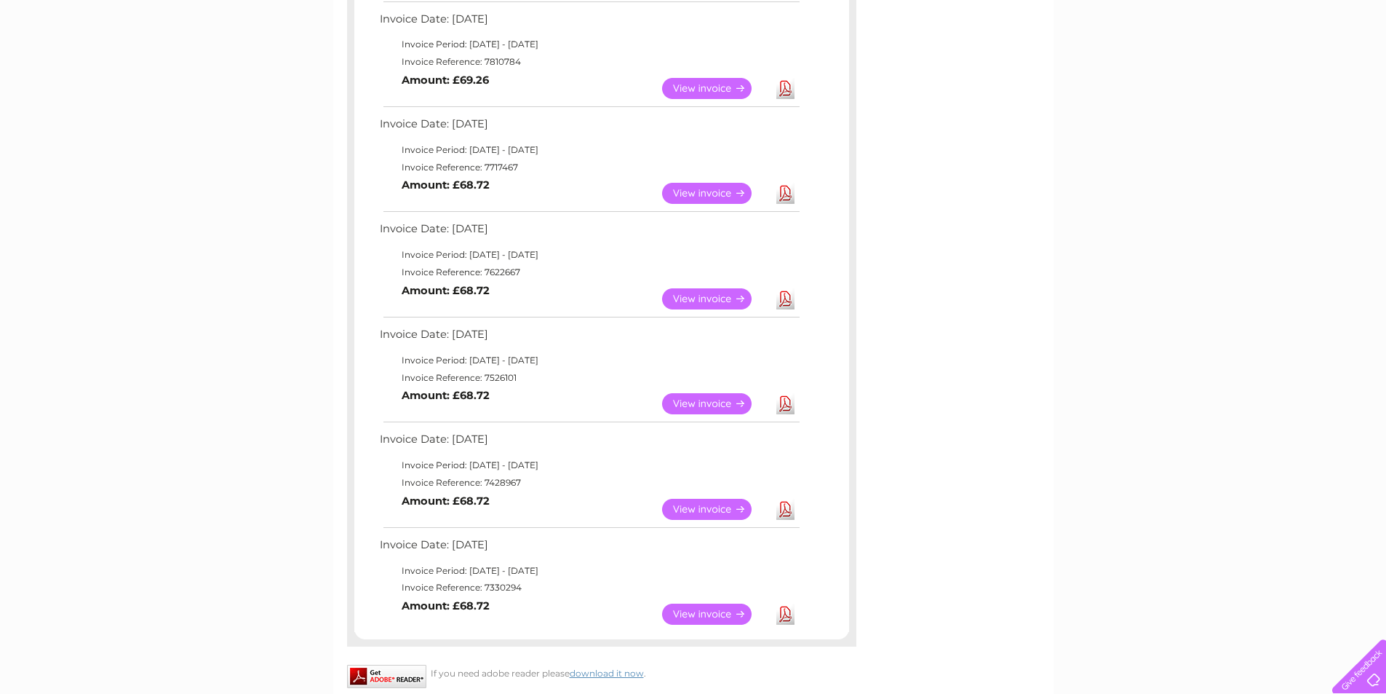
scroll to position [582, 0]
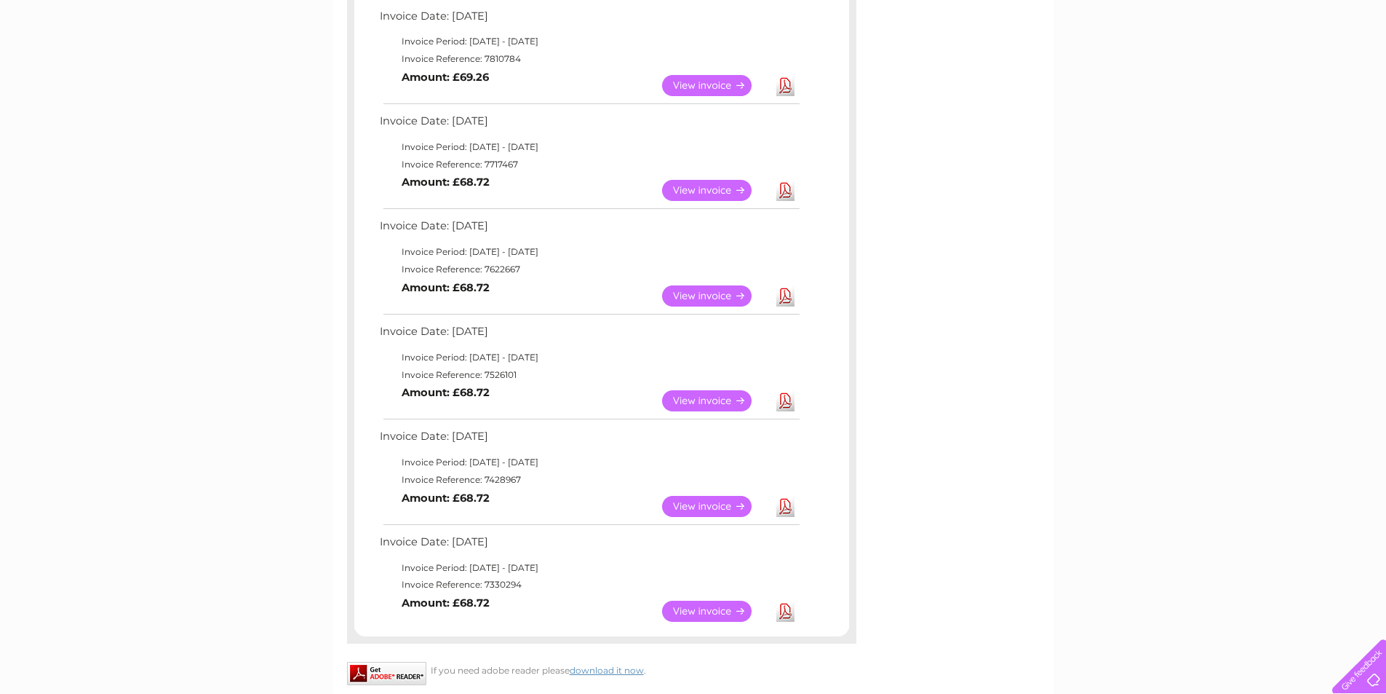
click at [787, 509] on link "Download" at bounding box center [786, 506] width 18 height 21
click at [783, 610] on link "Download" at bounding box center [786, 610] width 18 height 21
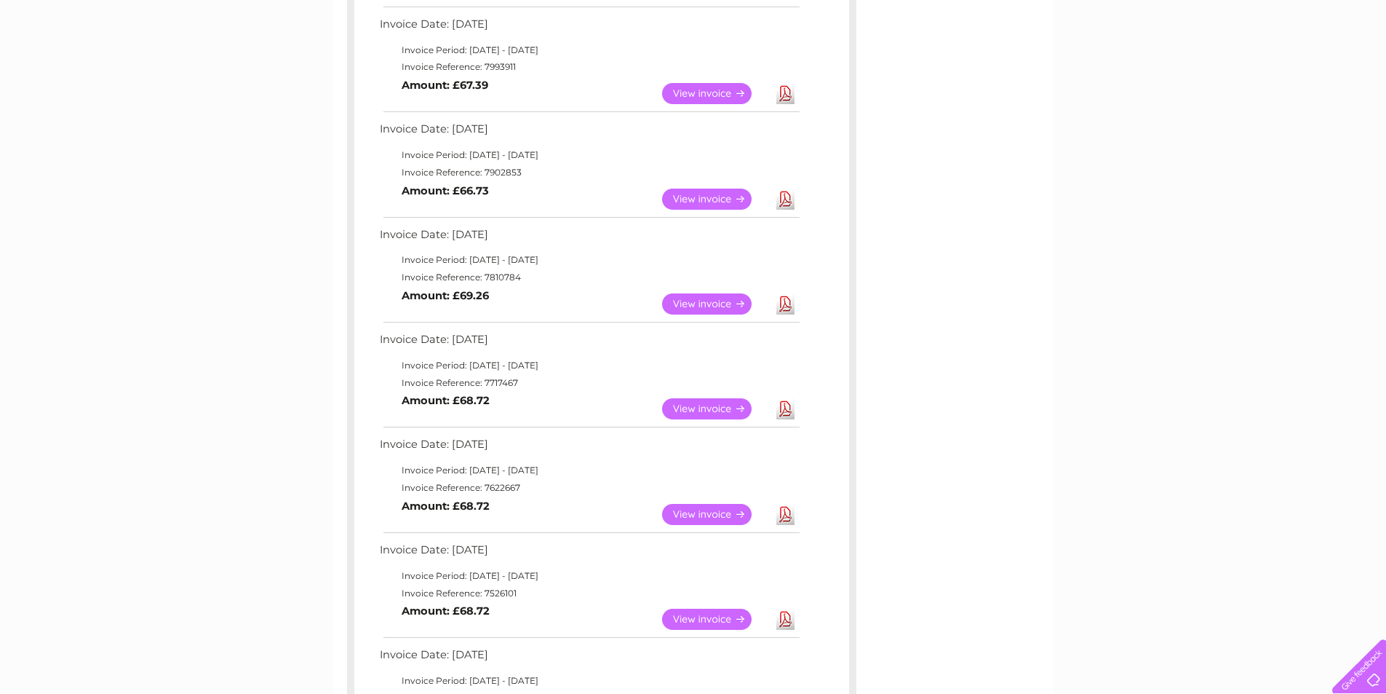
scroll to position [0, 0]
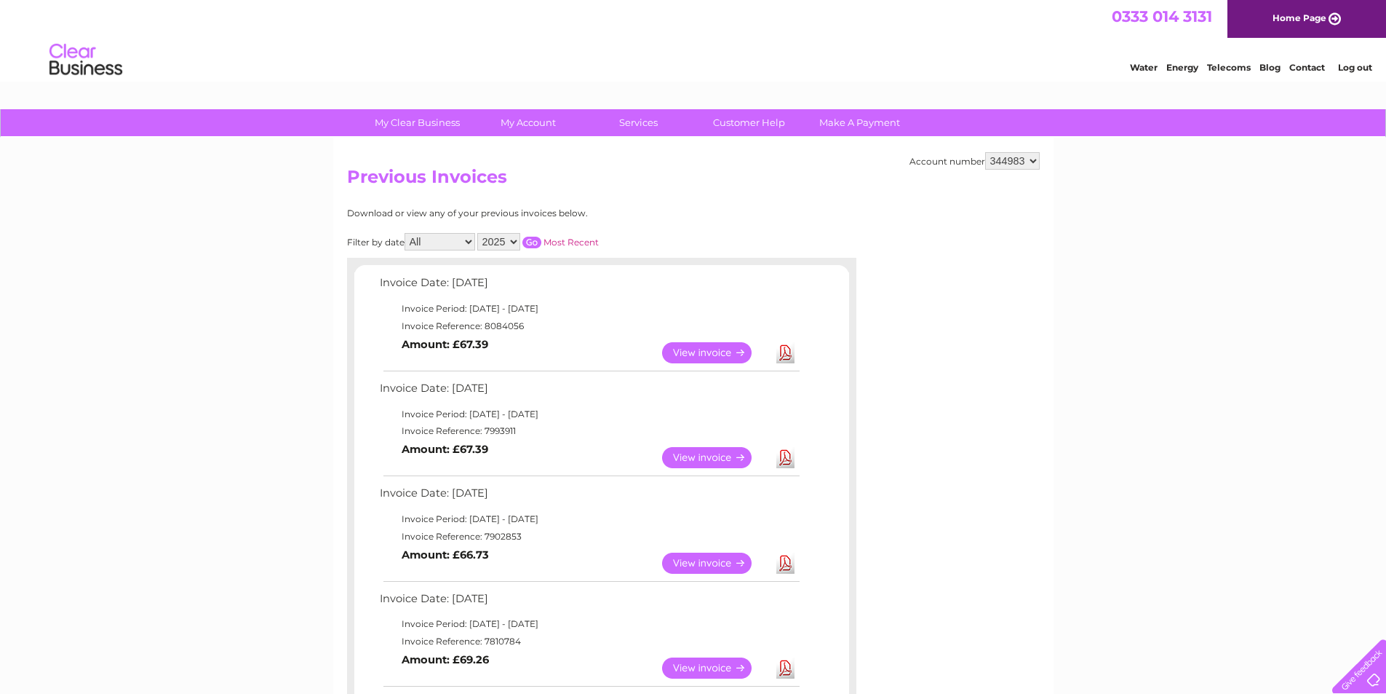
click at [513, 242] on select "2025 2024 2023 2022" at bounding box center [498, 241] width 43 height 17
click at [479, 233] on select "2025 2024 2023 2022" at bounding box center [498, 241] width 43 height 17
click at [540, 240] on input "button" at bounding box center [532, 243] width 19 height 12
click at [501, 241] on select "2025 2024 2023 2022" at bounding box center [498, 241] width 43 height 17
select select "2022"
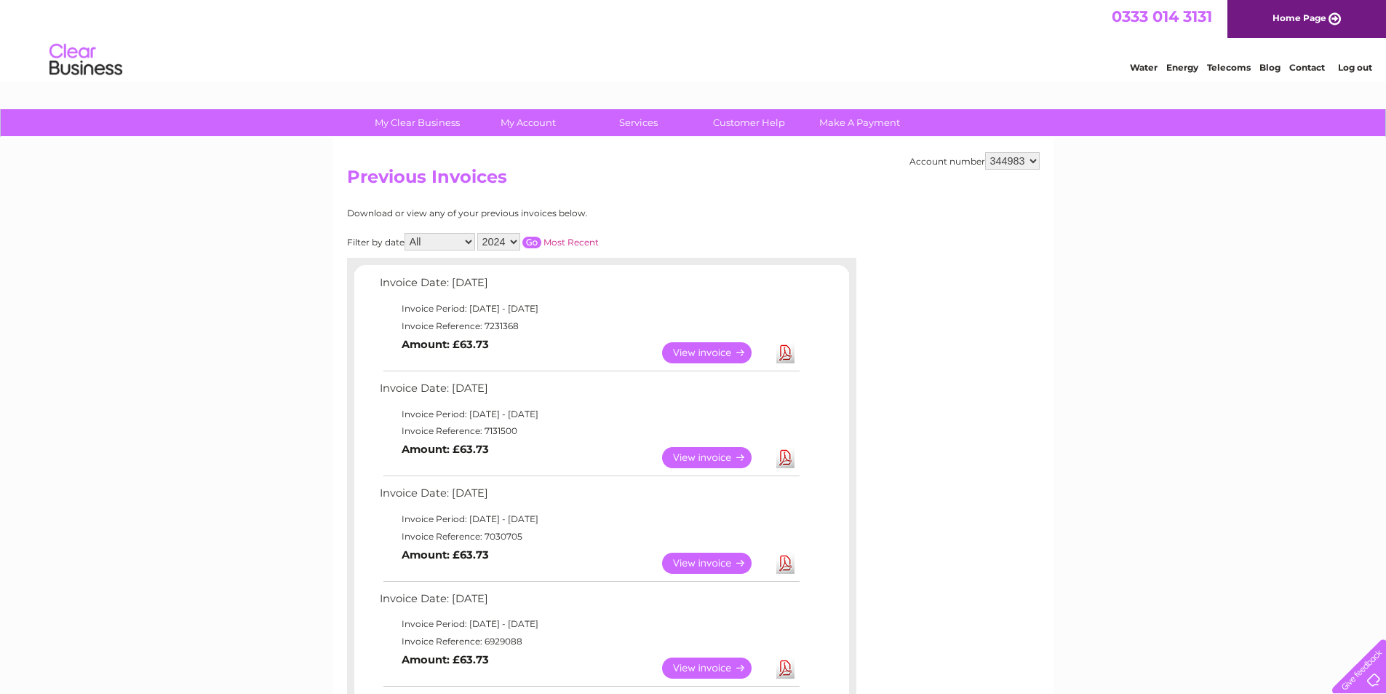
click at [479, 233] on select "2025 2024 2023 2022" at bounding box center [498, 241] width 43 height 17
click at [539, 247] on input "button" at bounding box center [532, 243] width 19 height 12
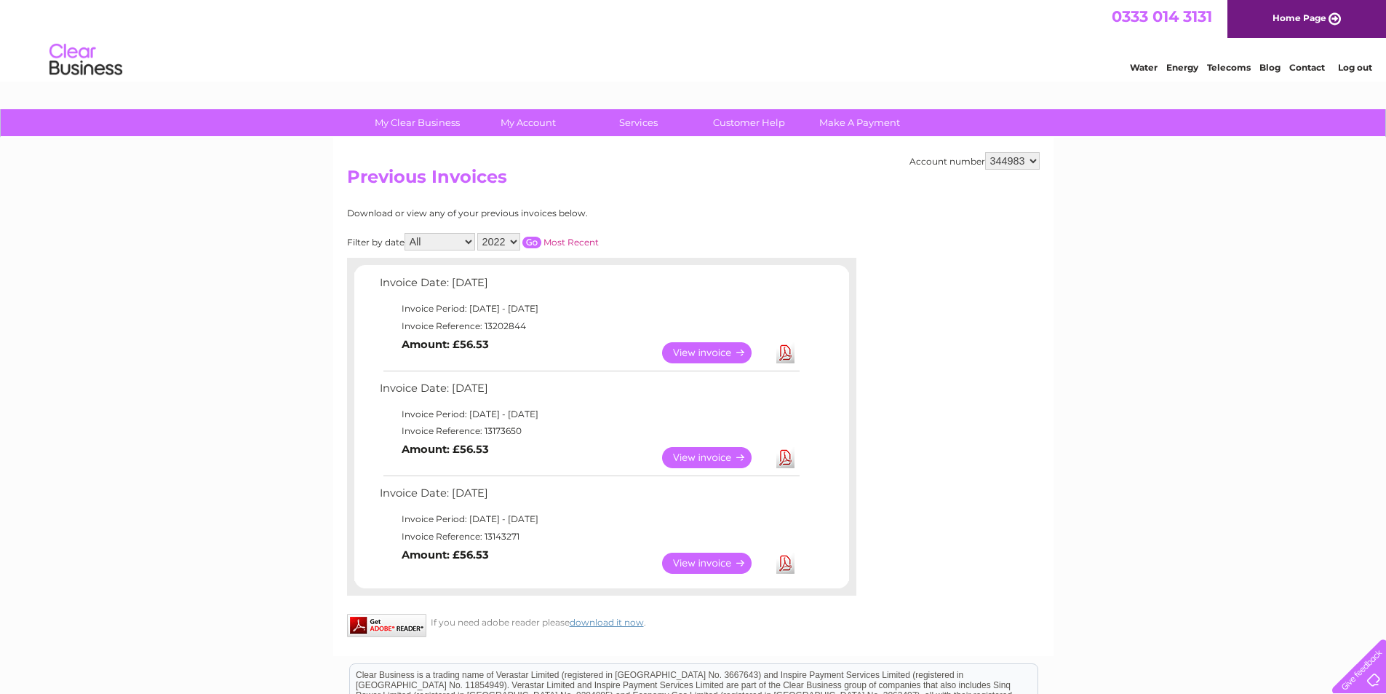
click at [1362, 61] on li "Log out" at bounding box center [1356, 67] width 44 height 18
click at [1359, 66] on link "Log out" at bounding box center [1355, 67] width 34 height 11
